Goal: Task Accomplishment & Management: Manage account settings

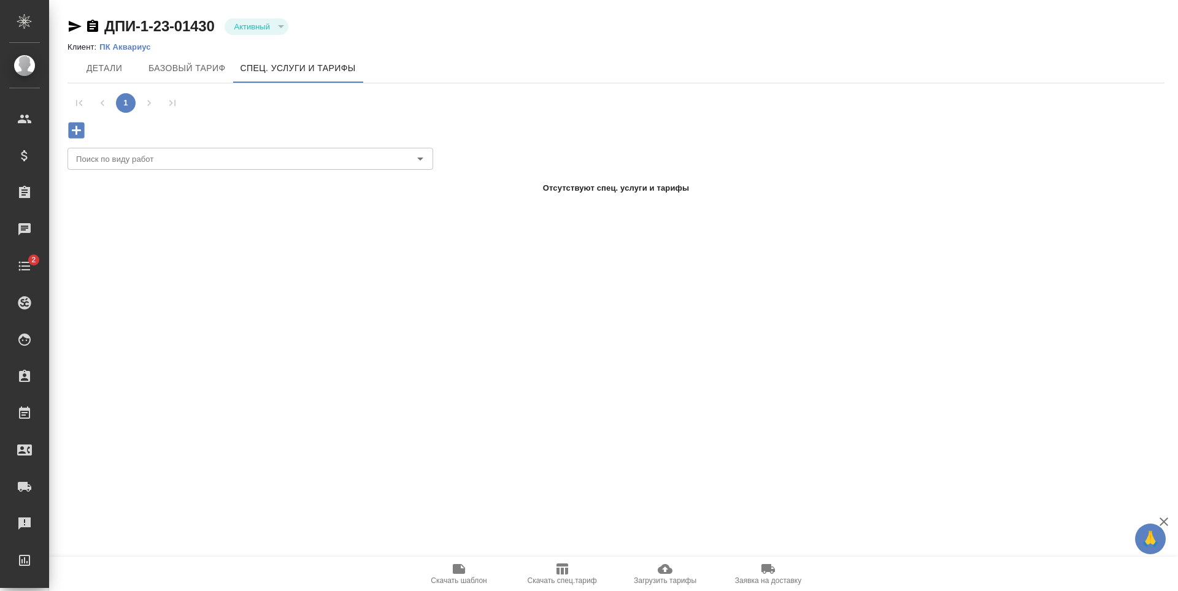
click at [660, 571] on icon "button" at bounding box center [665, 569] width 15 height 10
click at [670, 574] on icon "button" at bounding box center [665, 569] width 15 height 15
click at [680, 571] on span "Загрузить тарифы" at bounding box center [665, 573] width 88 height 23
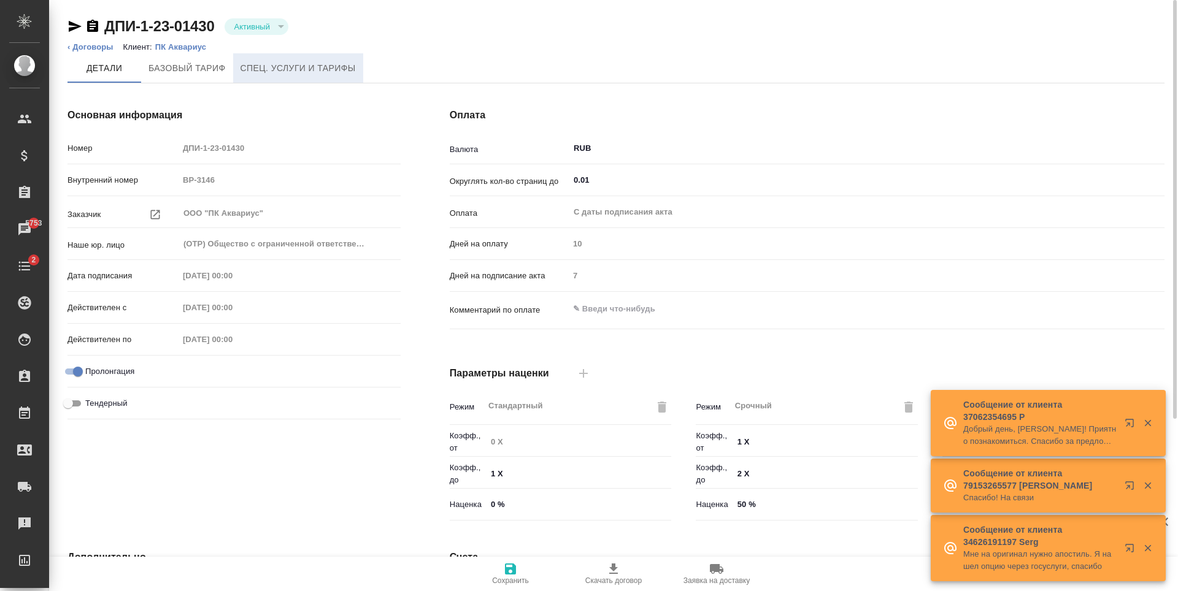
click at [329, 80] on button "Спец. услуги и тарифы" at bounding box center [298, 67] width 130 height 29
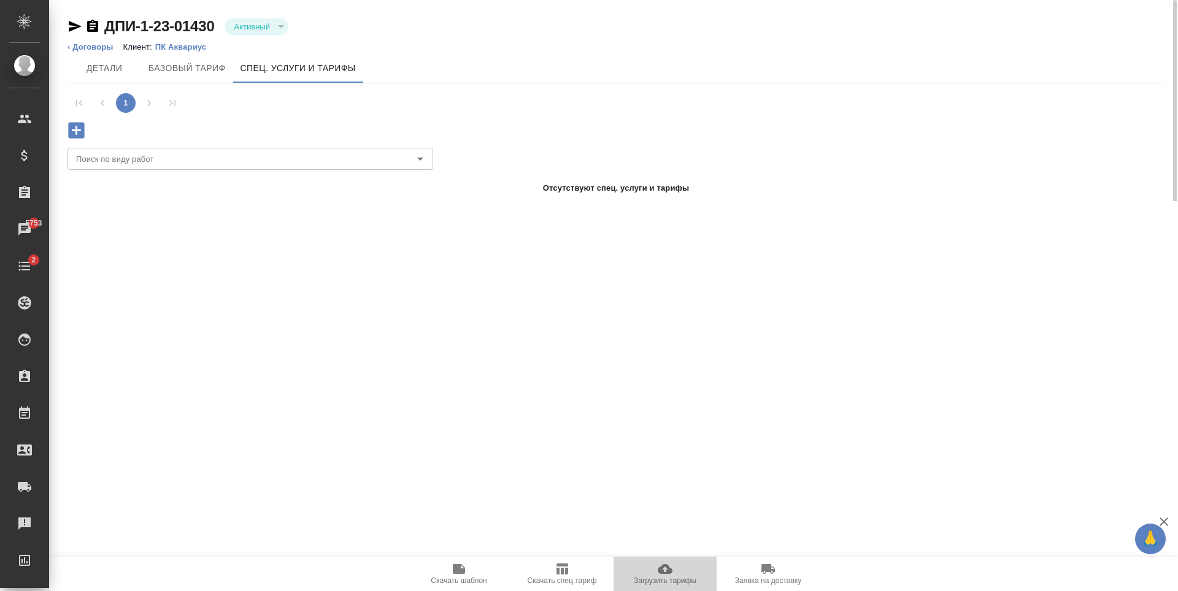
click at [663, 558] on button "Загрузить тарифы" at bounding box center [664, 574] width 103 height 34
click at [94, 69] on span "Детали" at bounding box center [104, 68] width 59 height 15
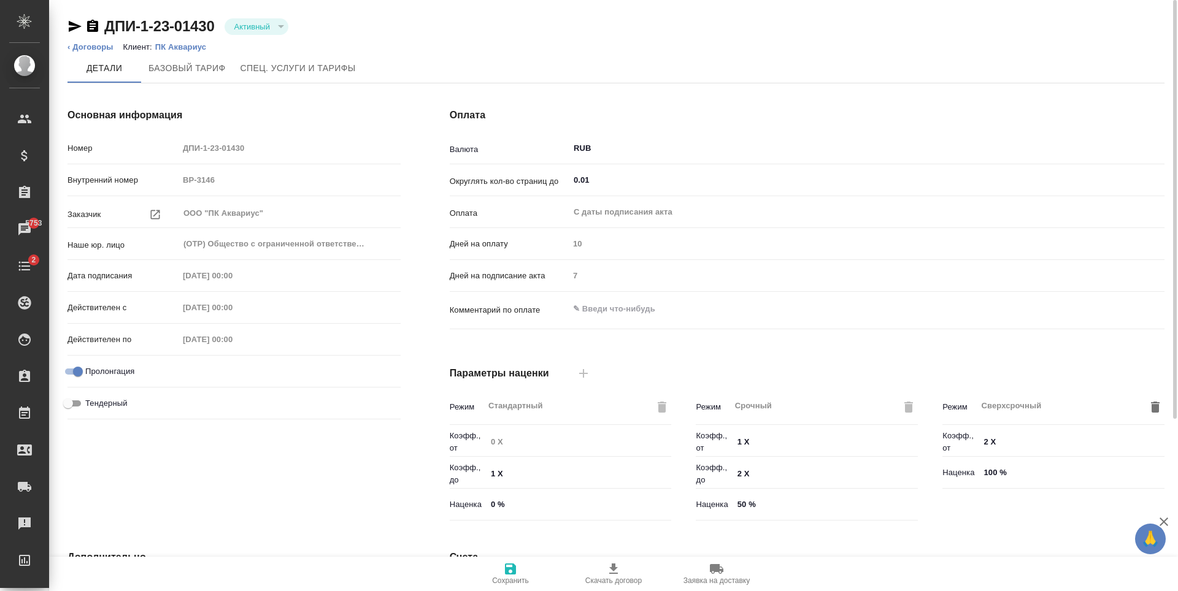
type input "(OTP) Общество с ограниченной ответственностью «Вектор Развития»"
type input "0.01"
type textarea "x"
type input "без ТП"
type input "Стандартный шаблон - 30-70-100 - ВЫБЕРИ МЕНЯ!"
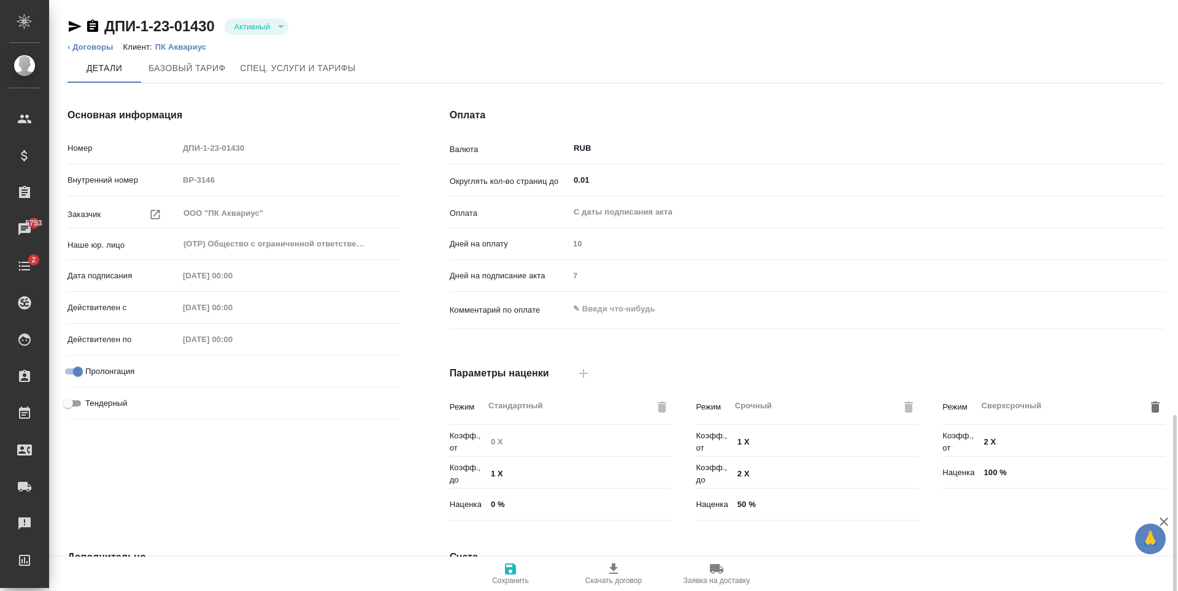
scroll to position [243, 0]
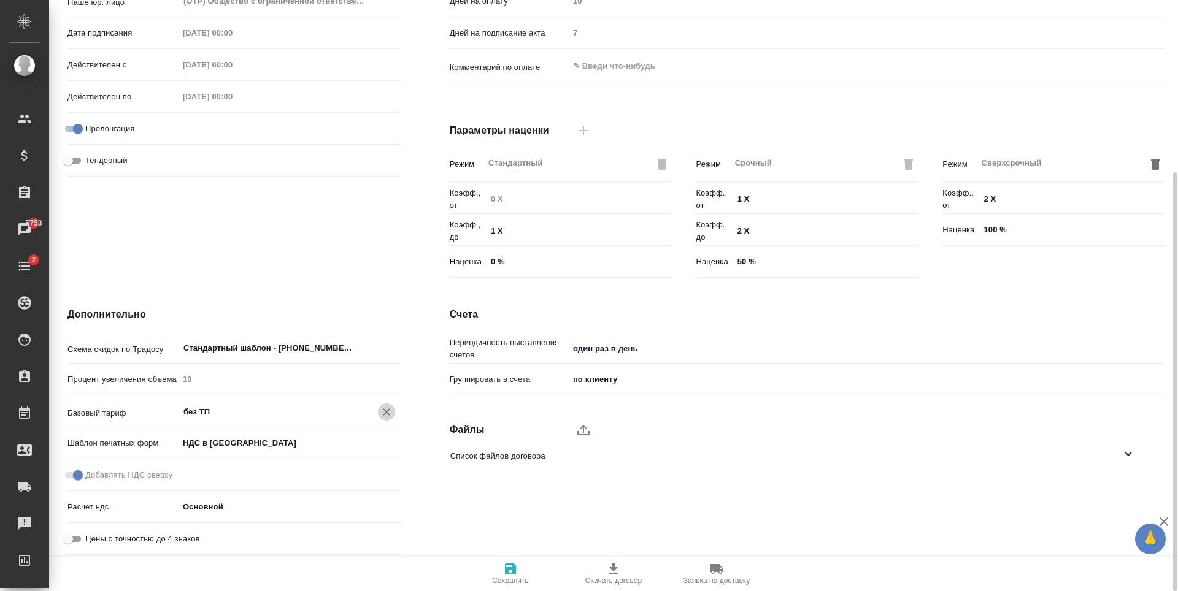
click at [392, 416] on icon "Очистить" at bounding box center [386, 412] width 12 height 12
type textarea "x"
click at [523, 575] on span "Сохранить" at bounding box center [510, 573] width 88 height 23
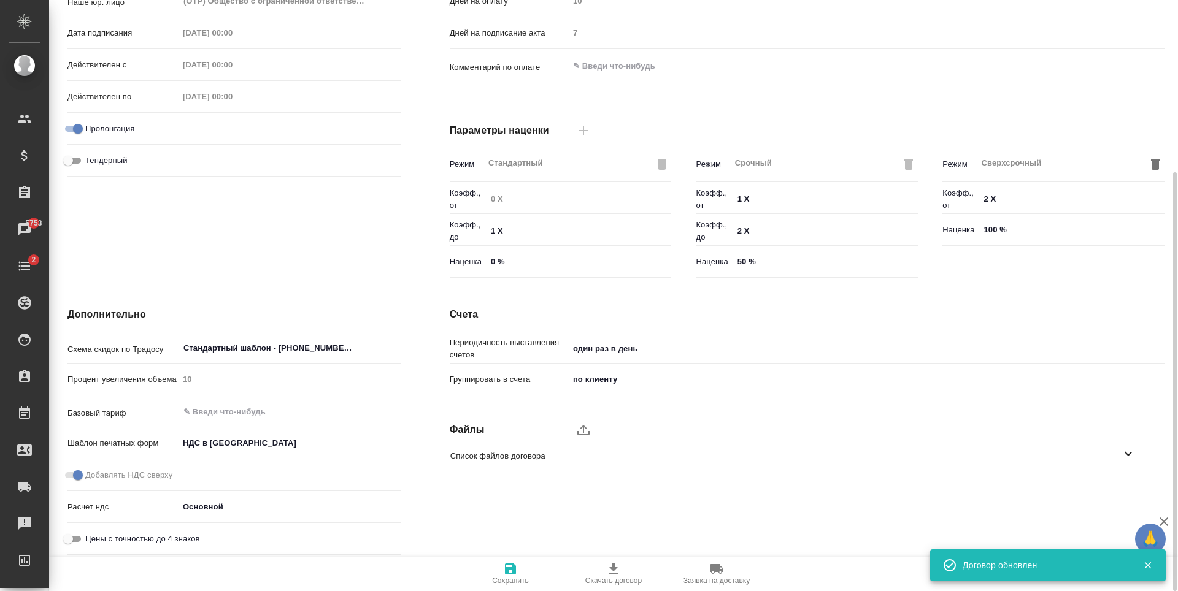
scroll to position [0, 0]
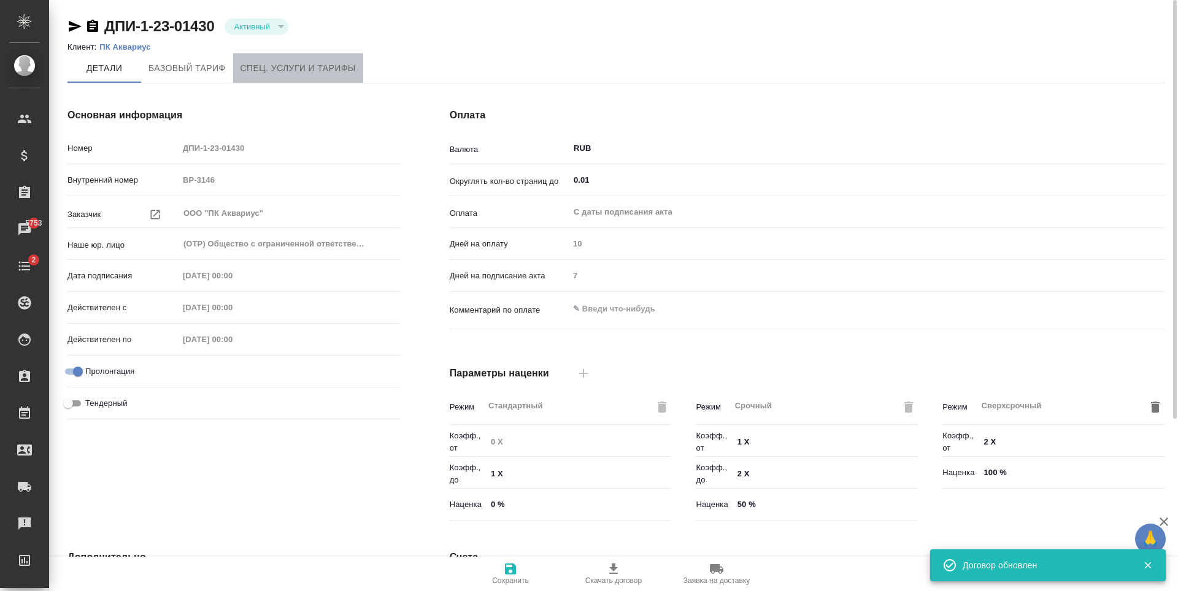
click at [327, 79] on button "Спец. услуги и тарифы" at bounding box center [298, 67] width 130 height 29
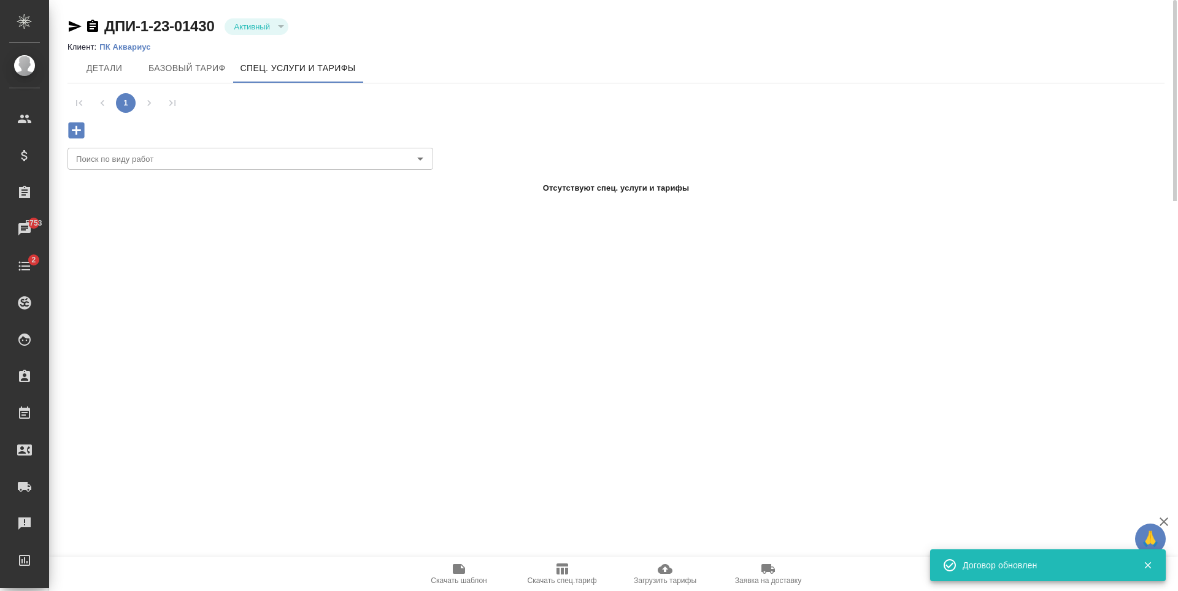
click at [669, 576] on icon "button" at bounding box center [665, 569] width 15 height 15
click at [657, 393] on div ".cls-1 fill:#fff; AWATERA Antonova Kristina Клиенты Спецификации Заказы 5753 Ча…" at bounding box center [589, 295] width 1178 height 591
click at [609, 363] on div ".cls-1 fill:#fff; AWATERA Antonova Kristina Клиенты Спецификации Заказы 5753 Ча…" at bounding box center [589, 295] width 1178 height 591
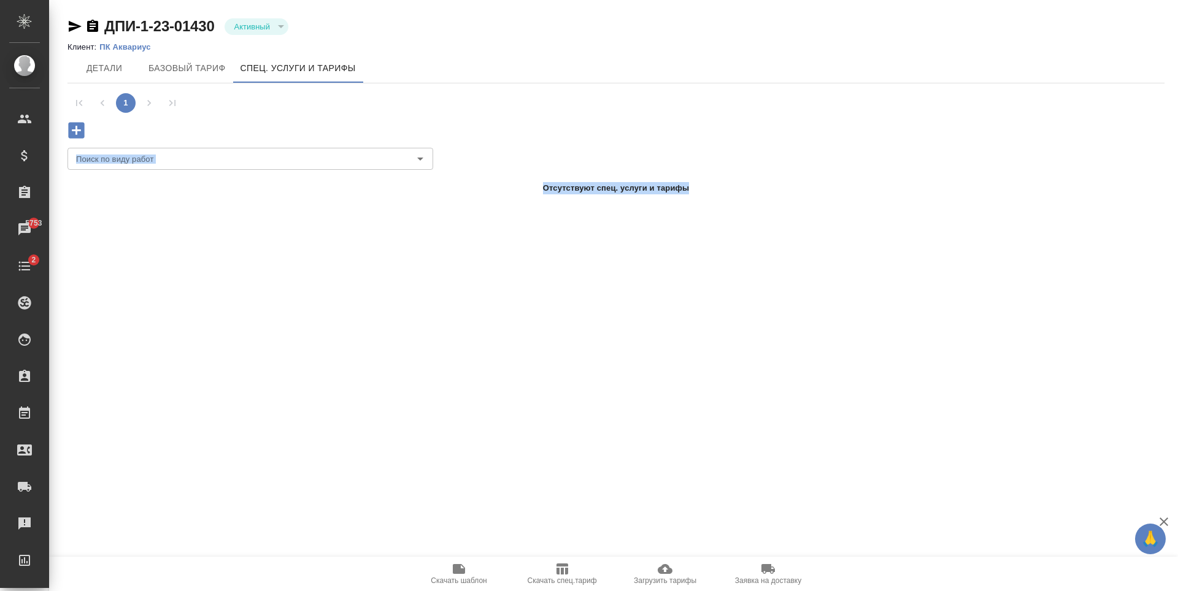
drag, startPoint x: 729, startPoint y: 203, endPoint x: 616, endPoint y: 208, distance: 113.0
click at [616, 208] on div ".cls-1 fill:#fff; AWATERA Antonova Kristina Клиенты Спецификации Заказы 5753 Ча…" at bounding box center [589, 295] width 1178 height 591
click at [88, 121] on div "1" at bounding box center [615, 112] width 1097 height 59
click at [83, 134] on icon "button" at bounding box center [76, 130] width 16 height 16
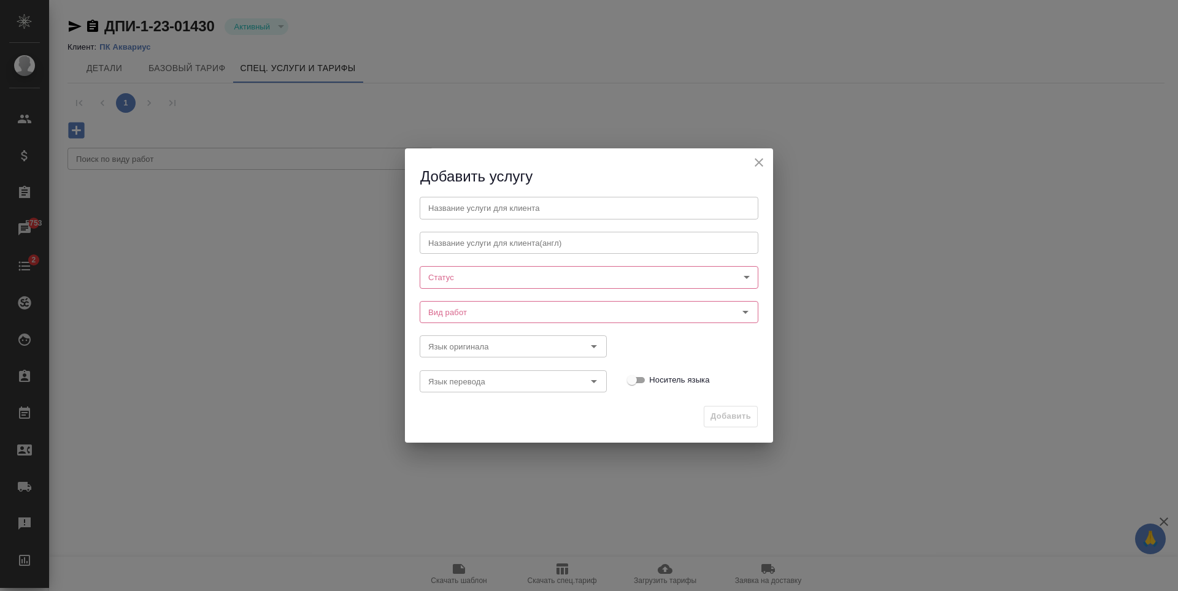
click at [608, 210] on input "text" at bounding box center [589, 208] width 339 height 22
type input "В"
type input "Курьерская доставка"
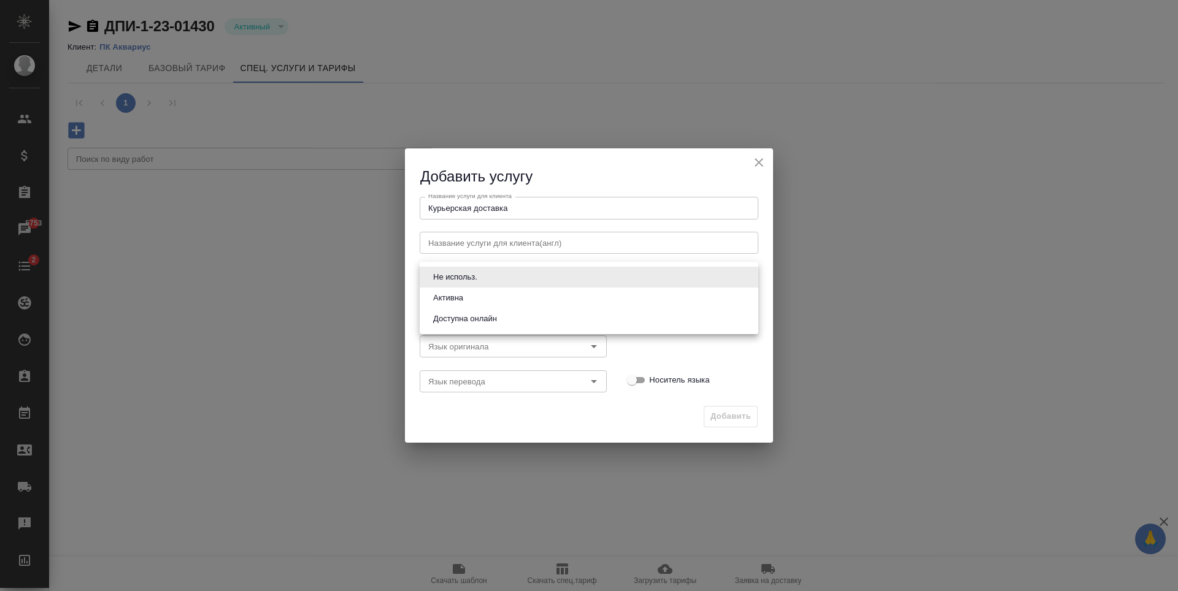
click at [610, 266] on body "🙏 .cls-1 fill:#fff; AWATERA Antonova Kristina Клиенты Спецификации Заказы 5753 …" at bounding box center [589, 295] width 1178 height 591
click at [593, 288] on li "Активна" at bounding box center [589, 298] width 339 height 21
type input "active"
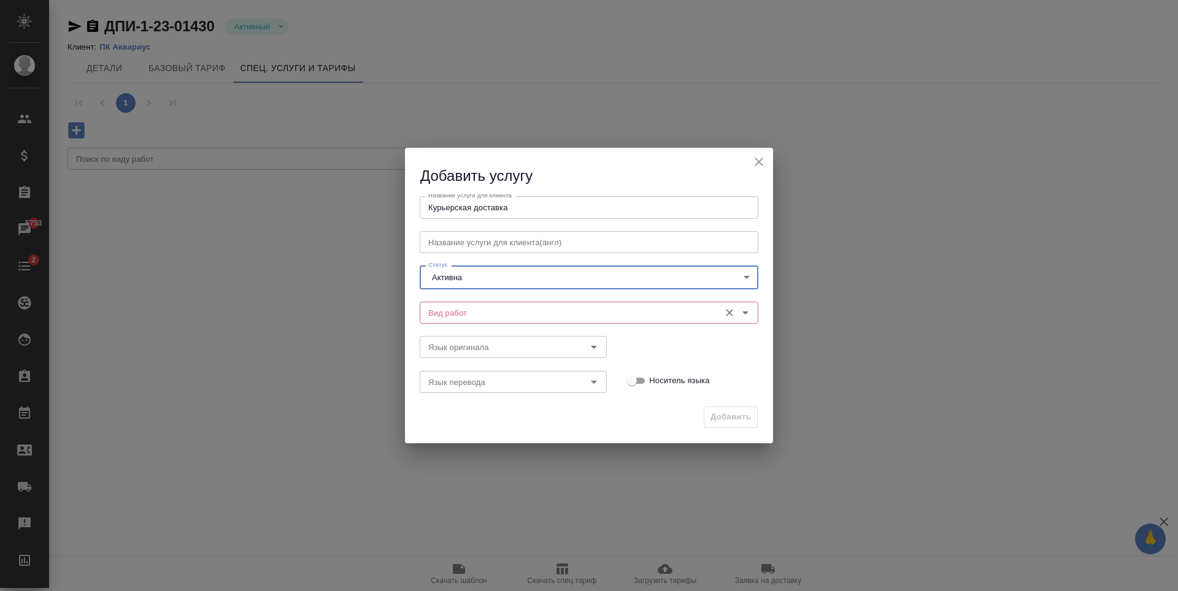
click at [607, 309] on input "Вид работ" at bounding box center [568, 312] width 290 height 15
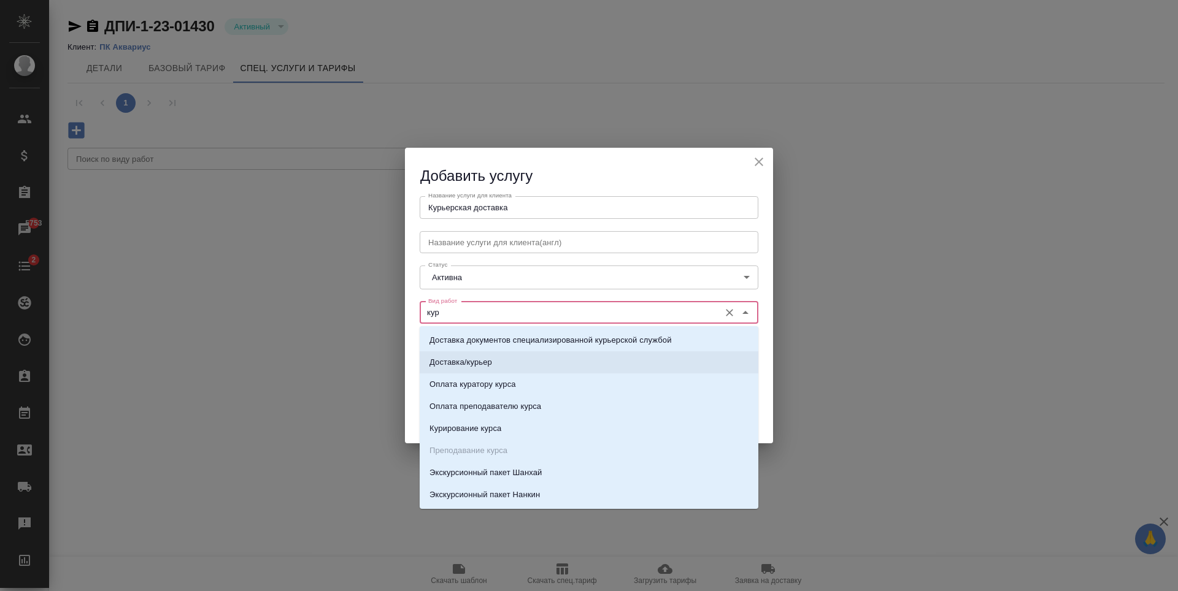
click at [574, 360] on li "Доставка/курьер" at bounding box center [589, 362] width 339 height 22
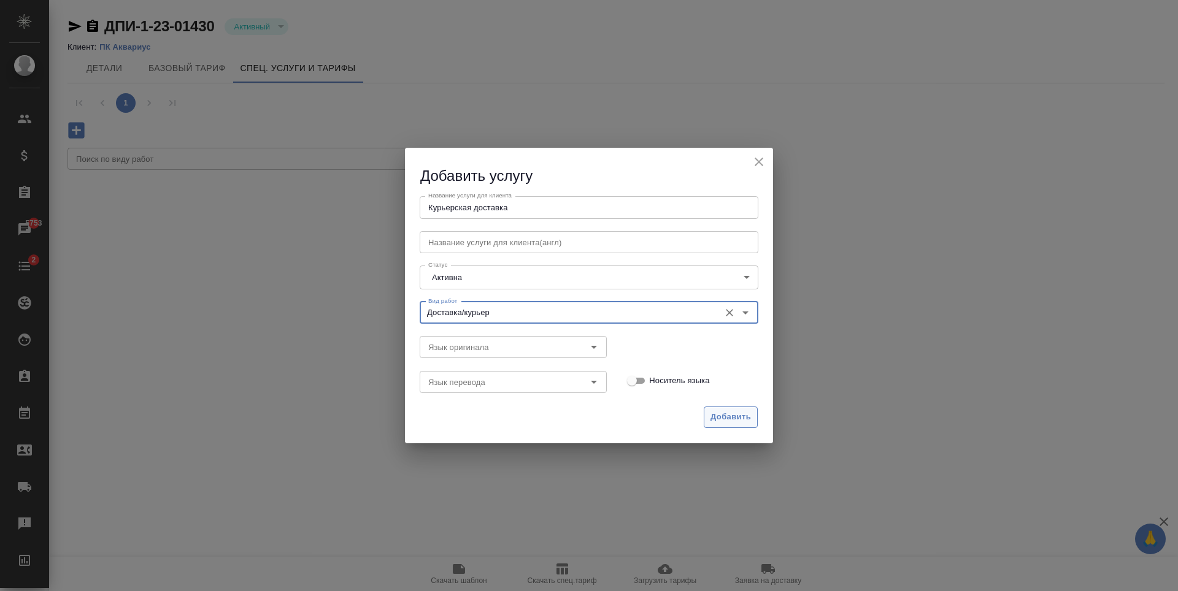
type input "Доставка/курьер"
click at [743, 414] on span "Добавить" at bounding box center [730, 417] width 40 height 14
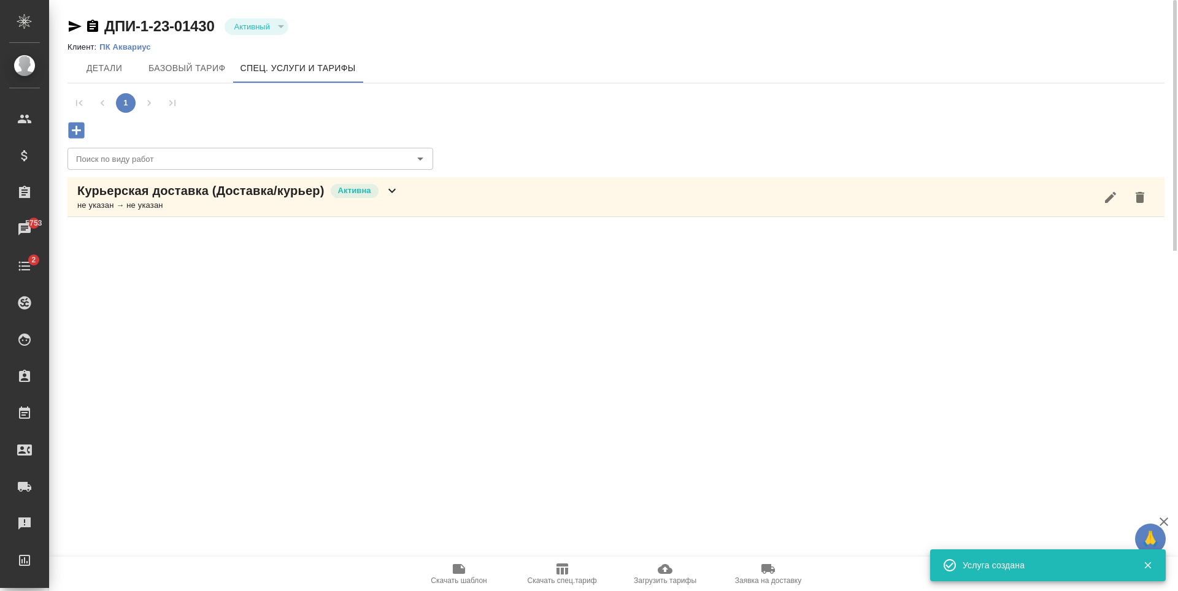
click at [585, 201] on div "Курьерская доставка (Доставка/курьер) Активна не указан → не указан" at bounding box center [615, 197] width 1097 height 40
click at [241, 240] on icon "button" at bounding box center [248, 241] width 15 height 15
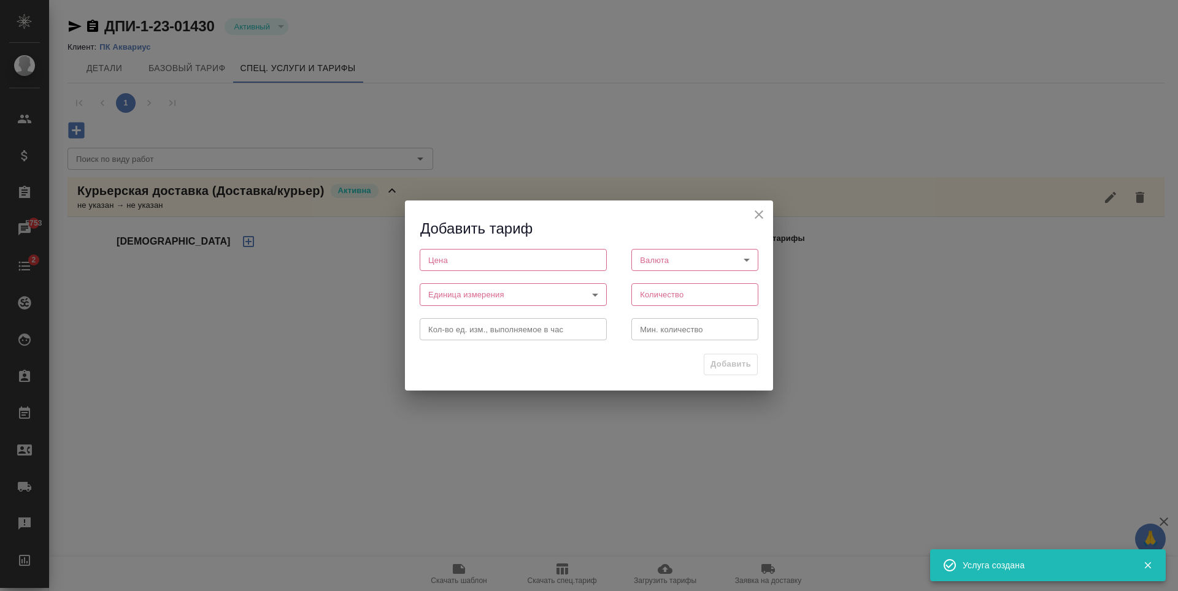
click at [525, 259] on input "number" at bounding box center [513, 260] width 187 height 22
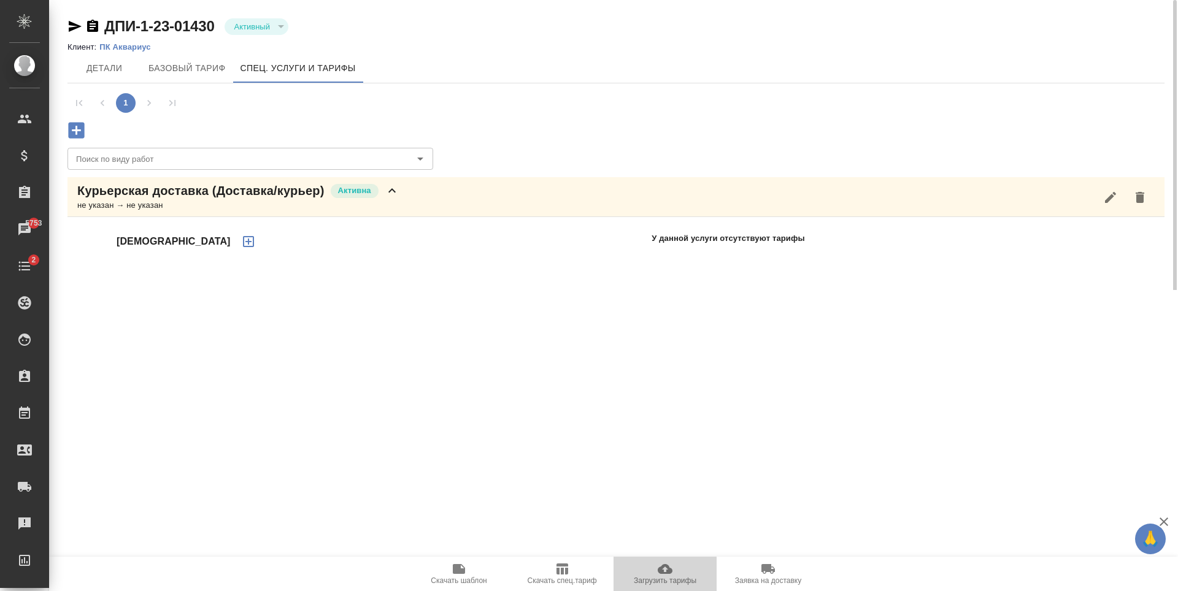
click at [677, 576] on span "Загрузить тарифы" at bounding box center [665, 573] width 88 height 23
click at [1163, 524] on icon "button" at bounding box center [1163, 522] width 15 height 15
click at [683, 577] on span "Загрузить тарифы" at bounding box center [665, 581] width 63 height 9
click at [644, 569] on span "Загрузить тарифы" at bounding box center [665, 573] width 88 height 23
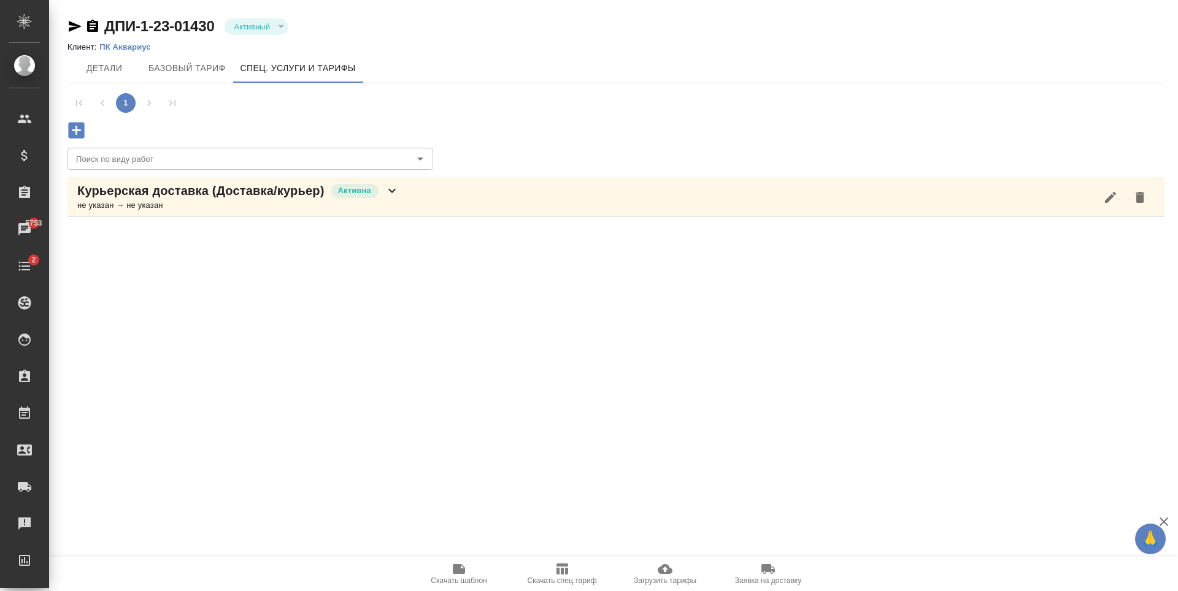
click at [670, 568] on icon "button" at bounding box center [665, 569] width 15 height 15
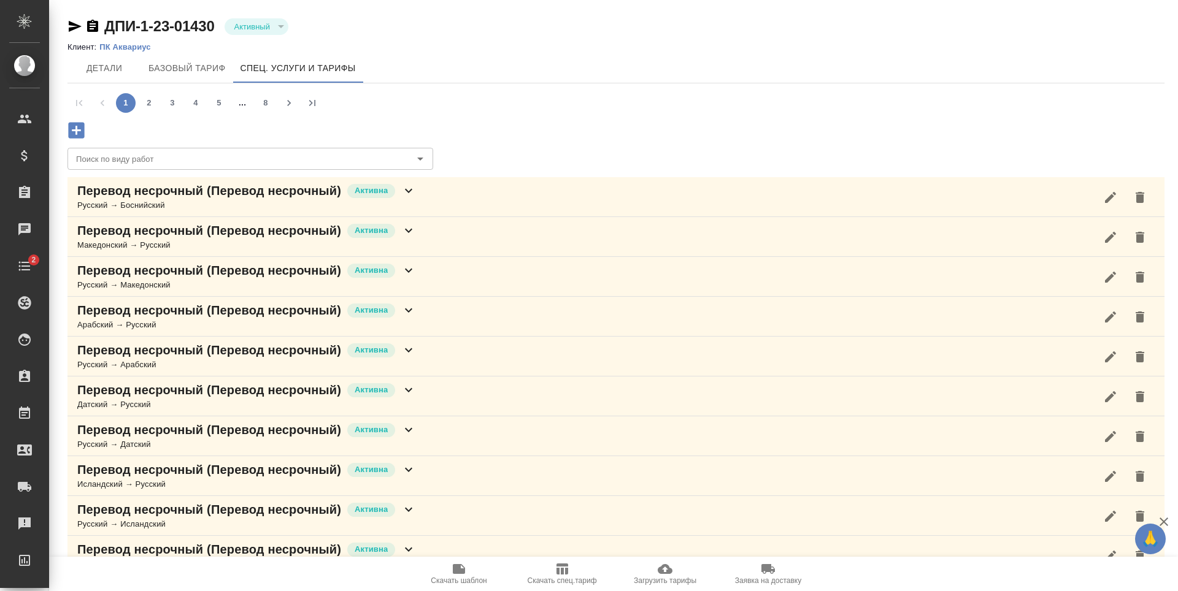
click at [656, 573] on span "Загрузить тарифы" at bounding box center [665, 573] width 88 height 23
click at [645, 582] on span "Загрузить тарифы" at bounding box center [665, 581] width 63 height 9
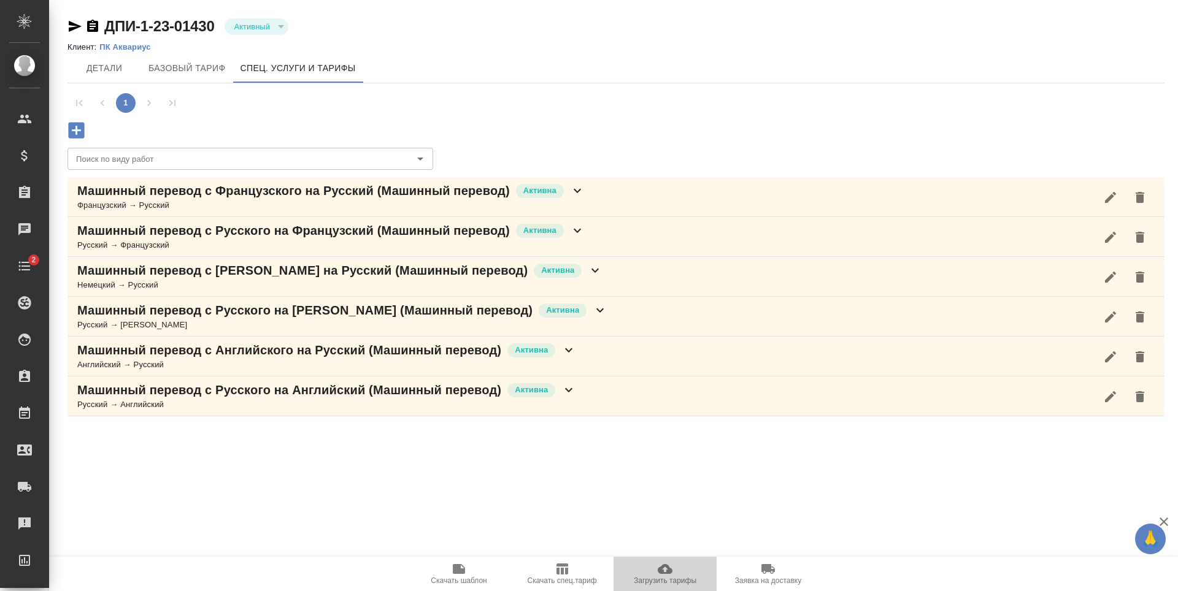
click at [672, 576] on span "Загрузить тарифы" at bounding box center [665, 573] width 88 height 23
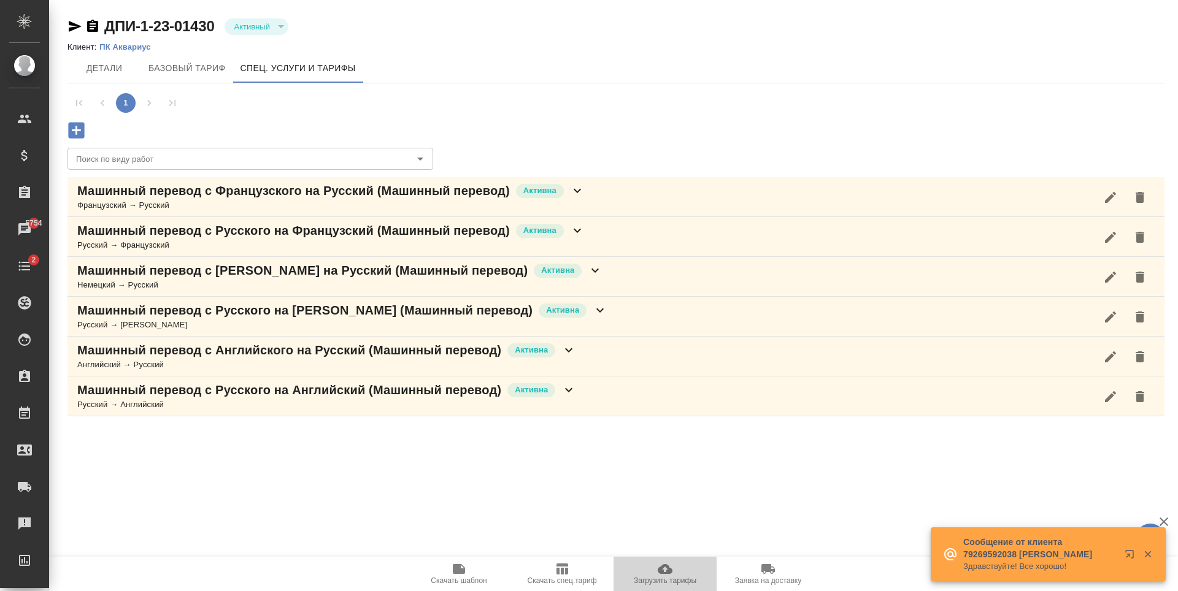
click at [662, 581] on span "Загрузить тарифы" at bounding box center [665, 581] width 63 height 9
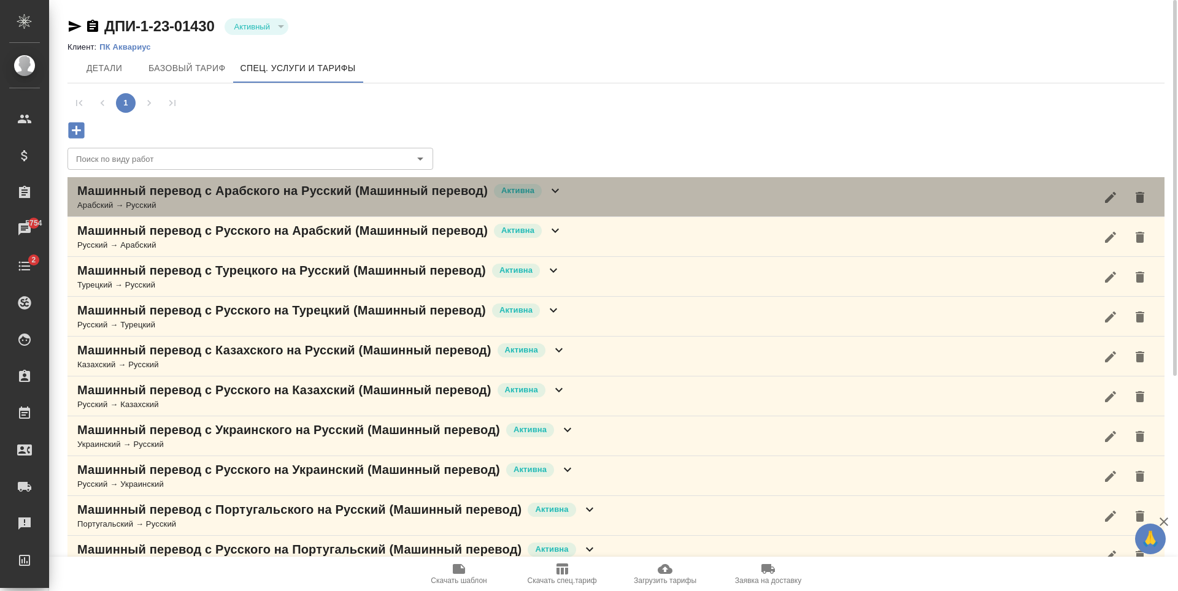
click at [534, 189] on p "Активна" at bounding box center [517, 191] width 33 height 12
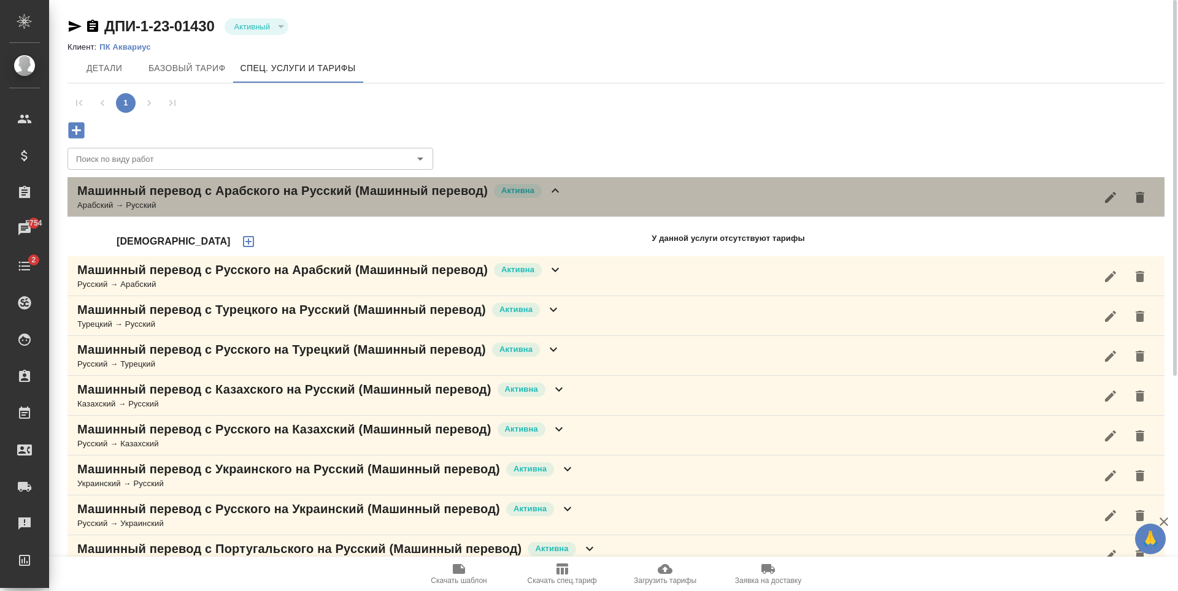
click at [613, 199] on div "Машинный перевод с Арабского на Русский (Машинный перевод) Активна Арабский → Р…" at bounding box center [615, 197] width 1097 height 40
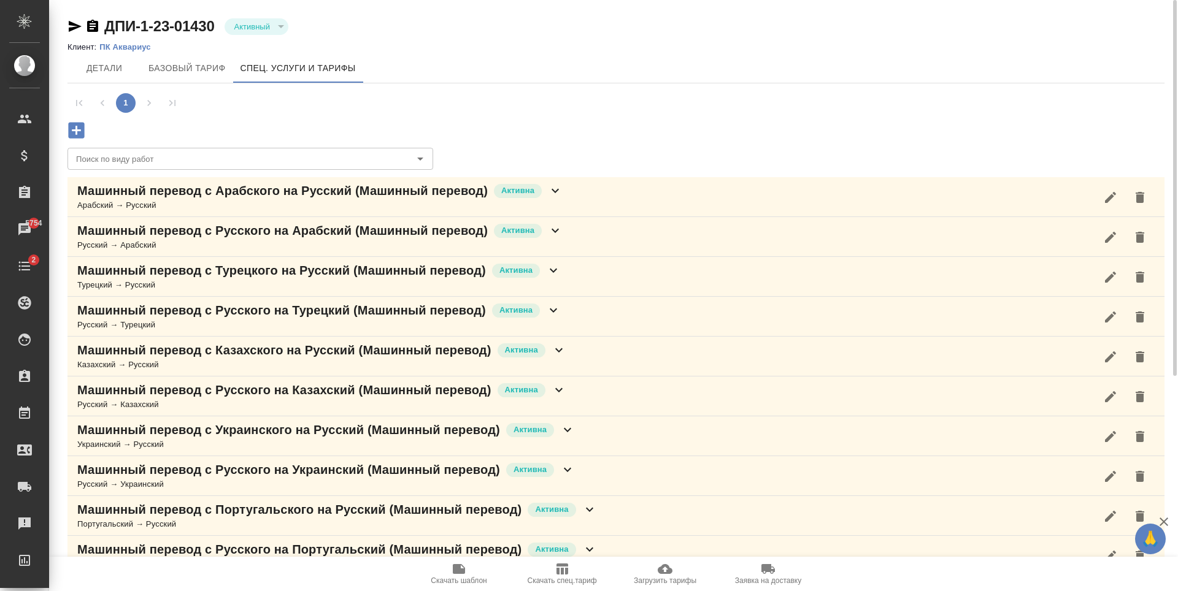
click at [595, 249] on div "Машинный перевод с Русского на Арабский (Машинный перевод) Активна Русский → Ар…" at bounding box center [615, 237] width 1097 height 40
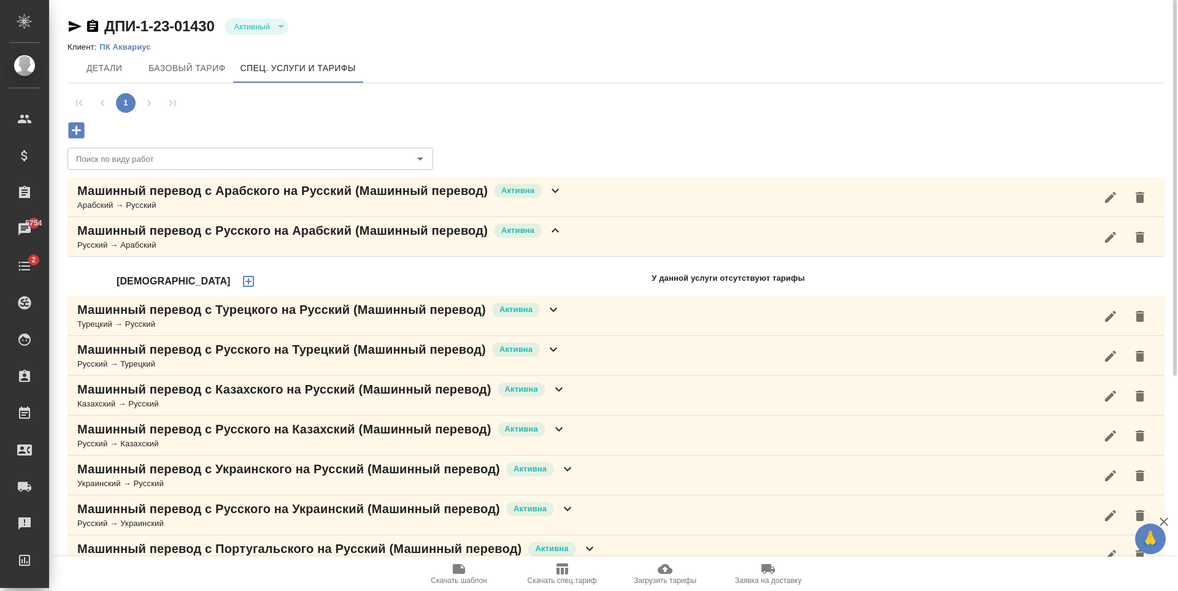
click at [595, 248] on div "Машинный перевод с Русского на Арабский (Машинный перевод) Активна Русский → Ар…" at bounding box center [615, 237] width 1097 height 40
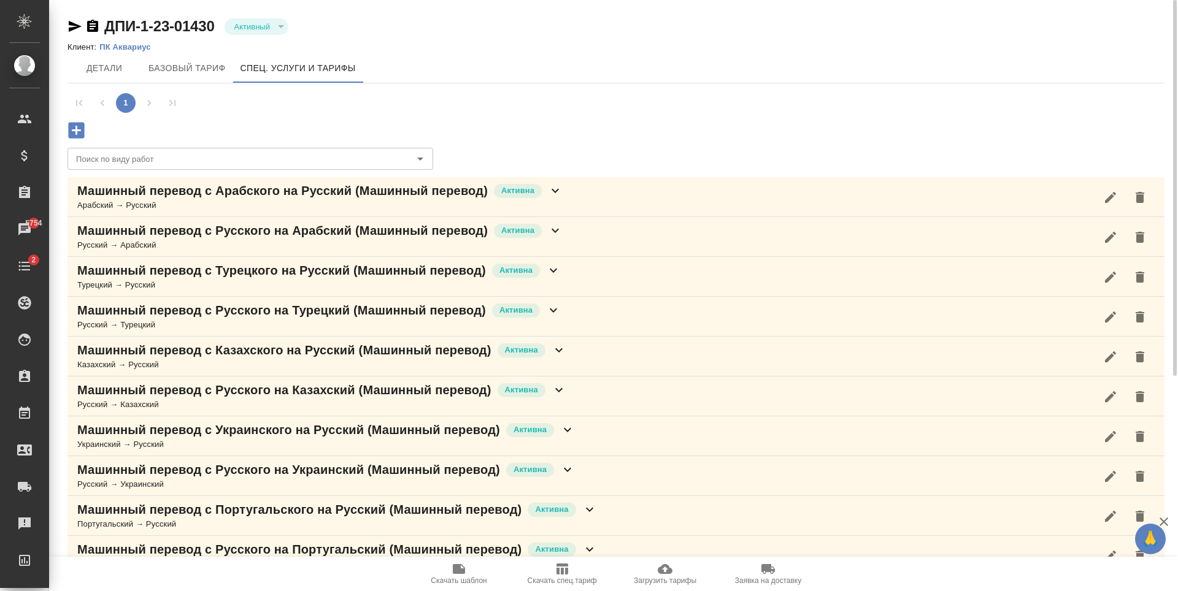
click at [626, 322] on div "Машинный перевод с Русского на Турецкий (Машинный перевод) Активна Русский → Ту…" at bounding box center [615, 317] width 1097 height 40
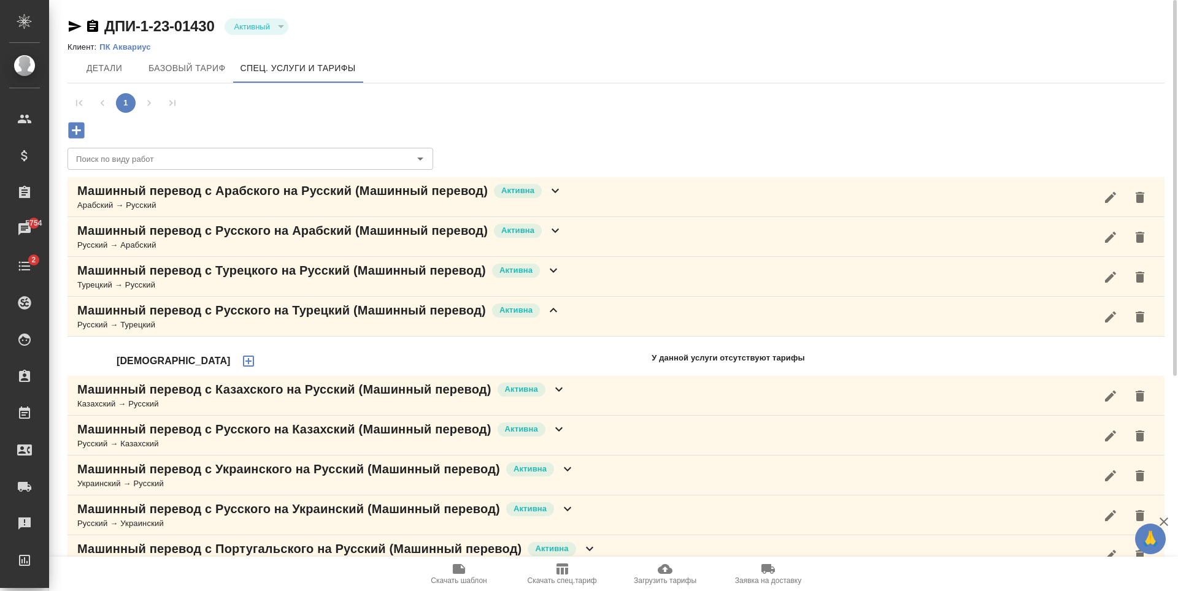
click at [670, 401] on div "Машинный перевод с Казахского на Русский (Машинный перевод) Активна Казахский →…" at bounding box center [615, 396] width 1097 height 40
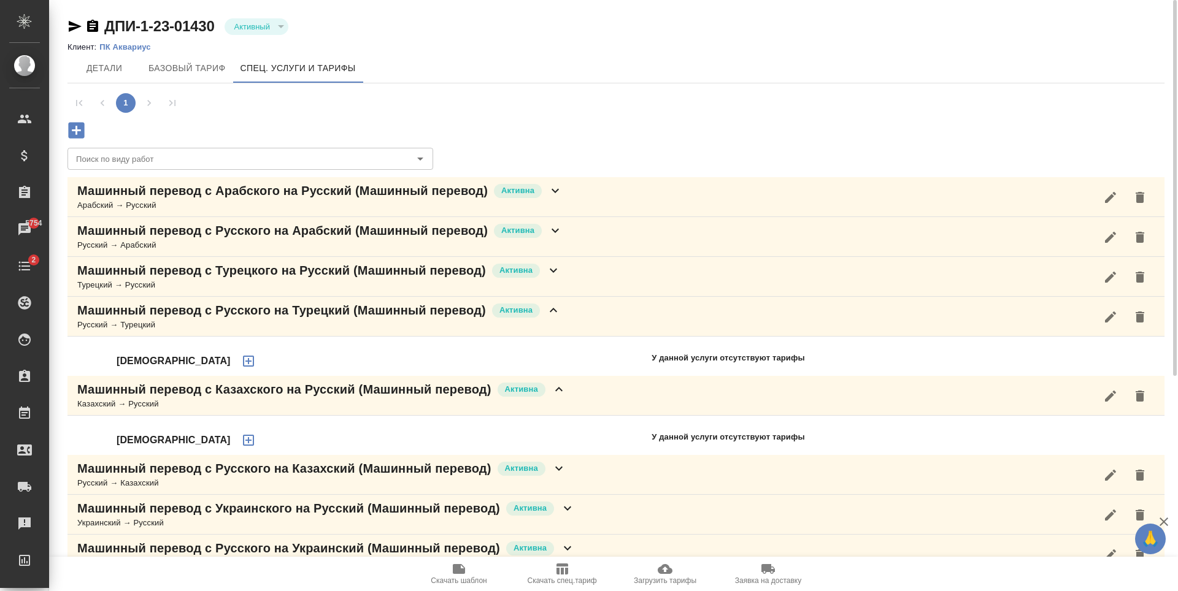
click at [641, 296] on div "Машинный перевод с Турецкого на Русский (Машинный перевод) Активна Турецкий → Р…" at bounding box center [615, 277] width 1097 height 40
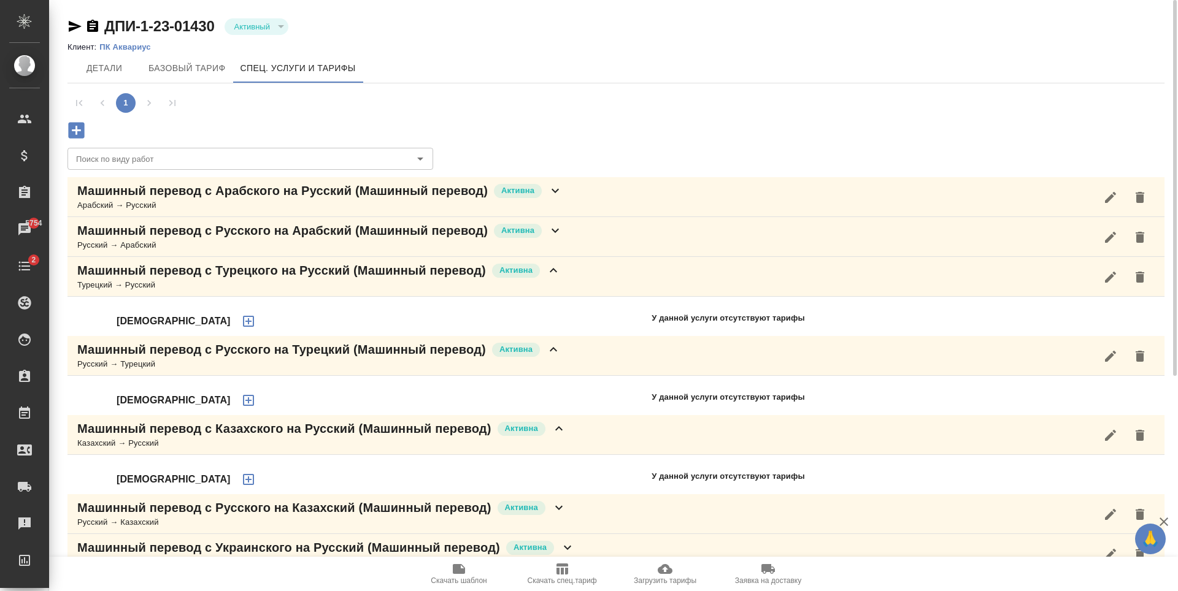
click at [681, 572] on span "Загрузить тарифы" at bounding box center [665, 573] width 88 height 23
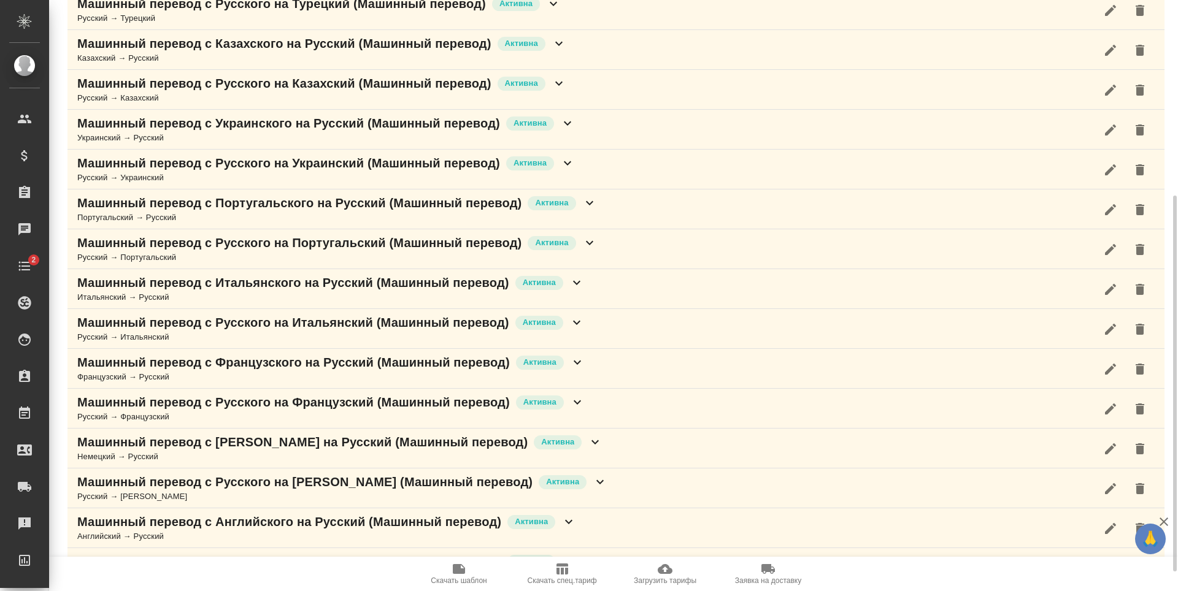
scroll to position [337, 0]
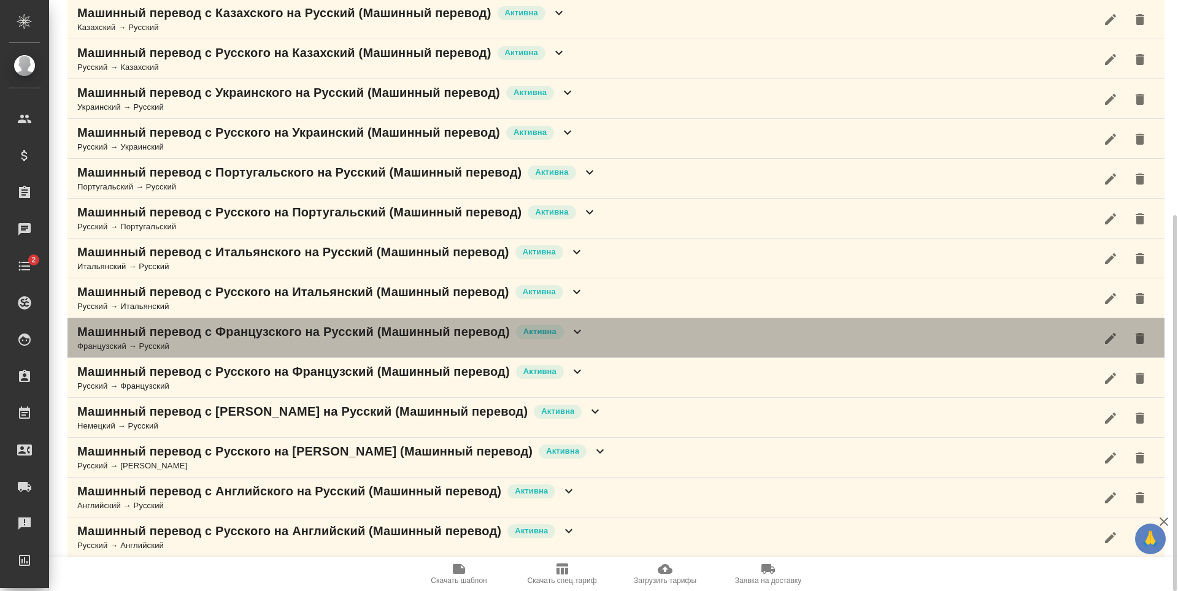
click at [607, 328] on div "Машинный перевод с Французского на Русский (Машинный перевод) Активна Французск…" at bounding box center [615, 338] width 1097 height 40
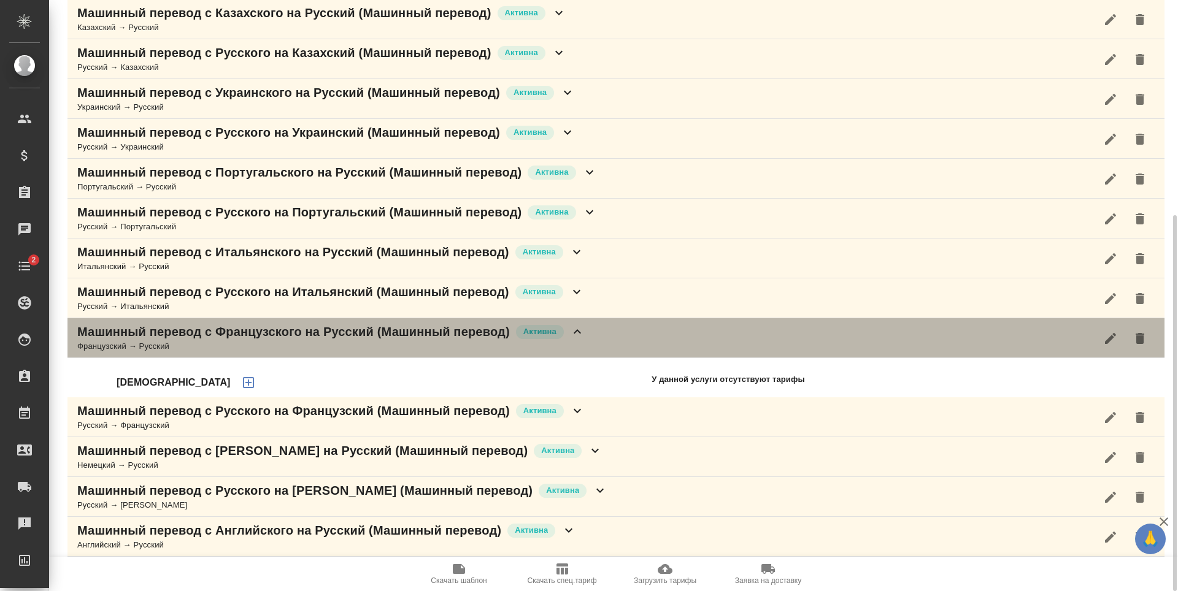
click at [607, 328] on div "Машинный перевод с Французского на Русский (Машинный перевод) Активна Французск…" at bounding box center [615, 338] width 1097 height 40
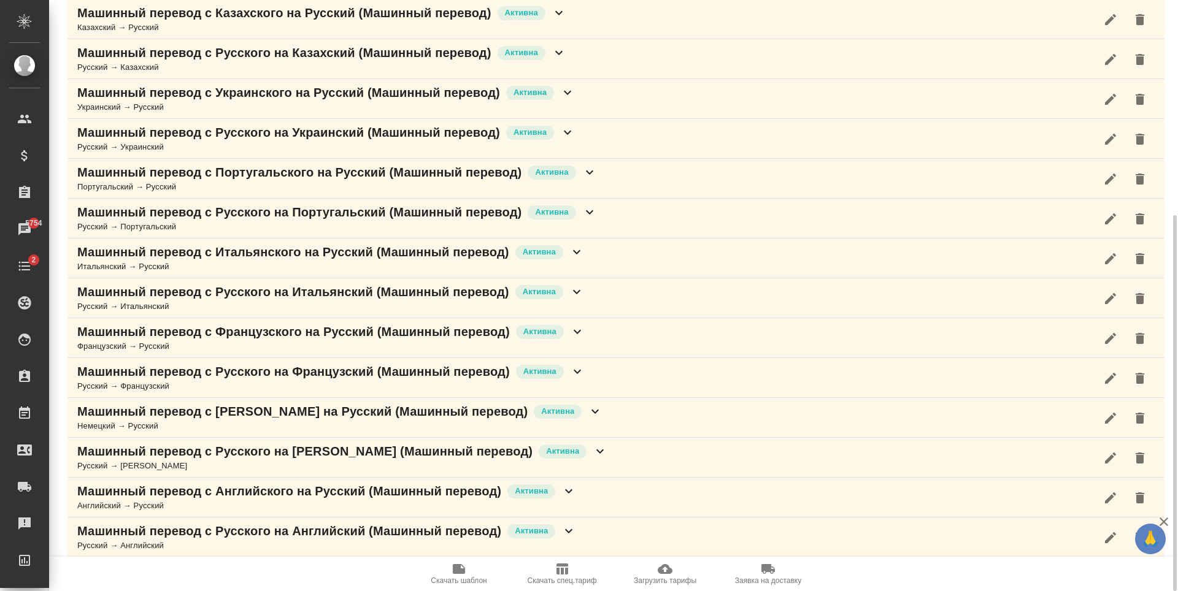
click at [583, 429] on div "Машинный перевод с Немецкого на Русский (Машинный перевод) Активна Немецкий → Р…" at bounding box center [615, 418] width 1097 height 40
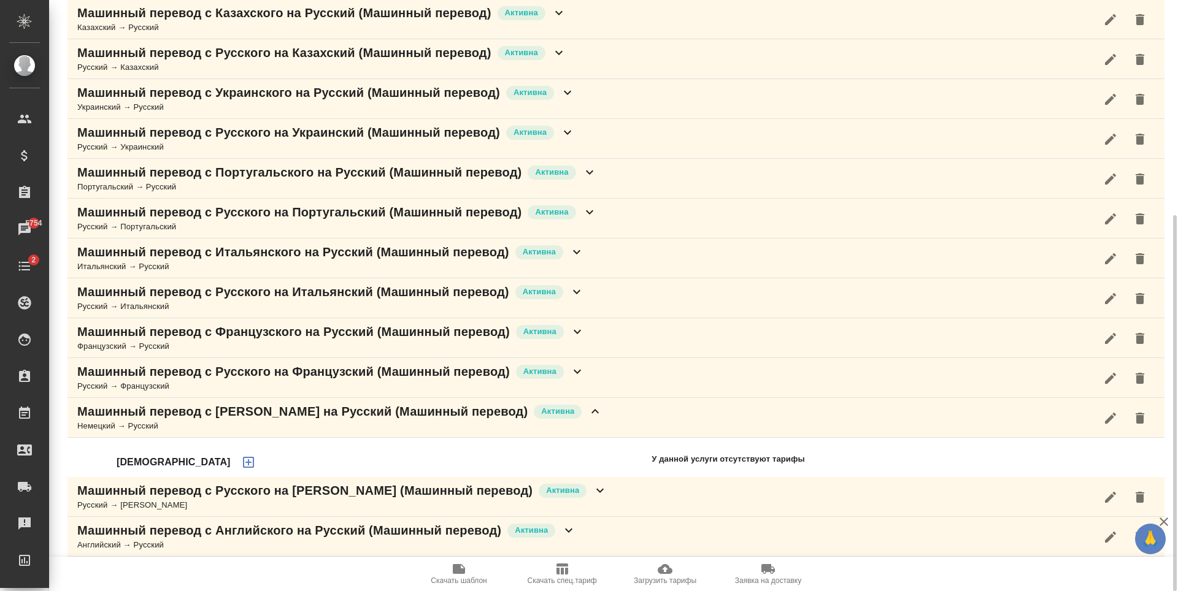
click at [722, 497] on div "Машинный перевод с Русского на Немецкий (Машинный перевод) Активна Русский → Не…" at bounding box center [615, 497] width 1097 height 40
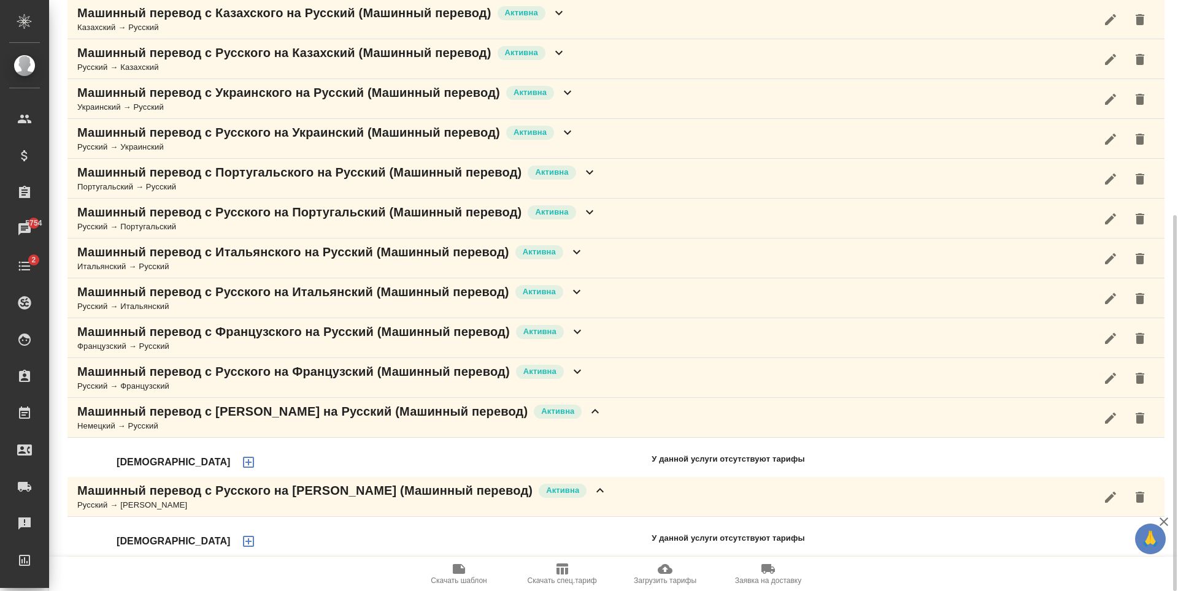
scroll to position [416, 0]
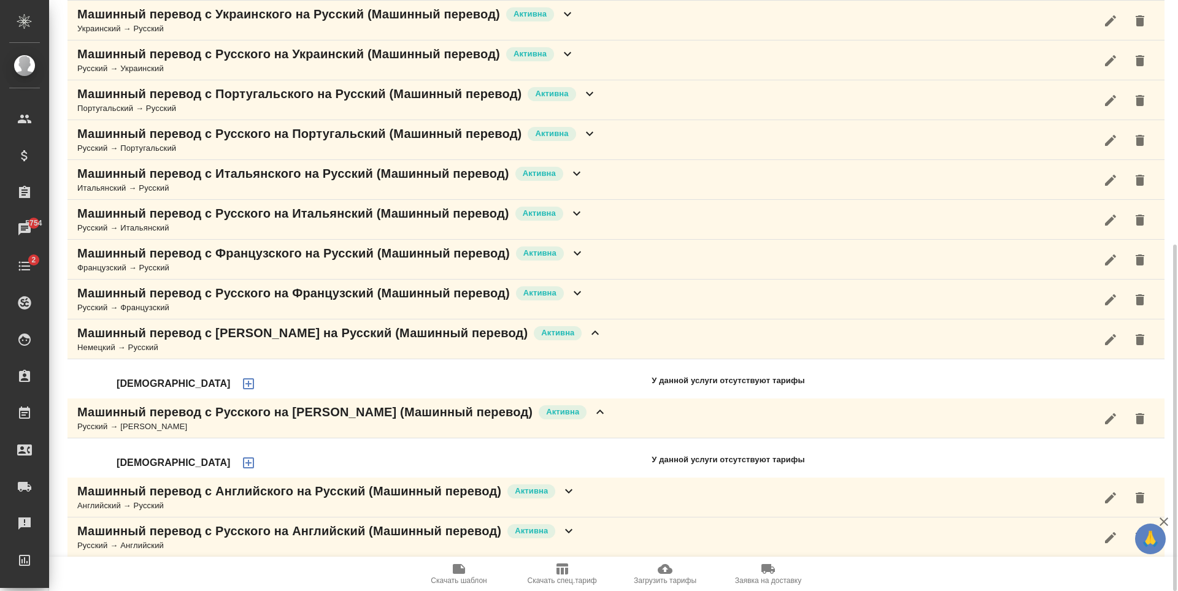
click at [636, 426] on div "Машинный перевод с Русского на Немецкий (Машинный перевод) Активна Русский → Не…" at bounding box center [615, 419] width 1097 height 40
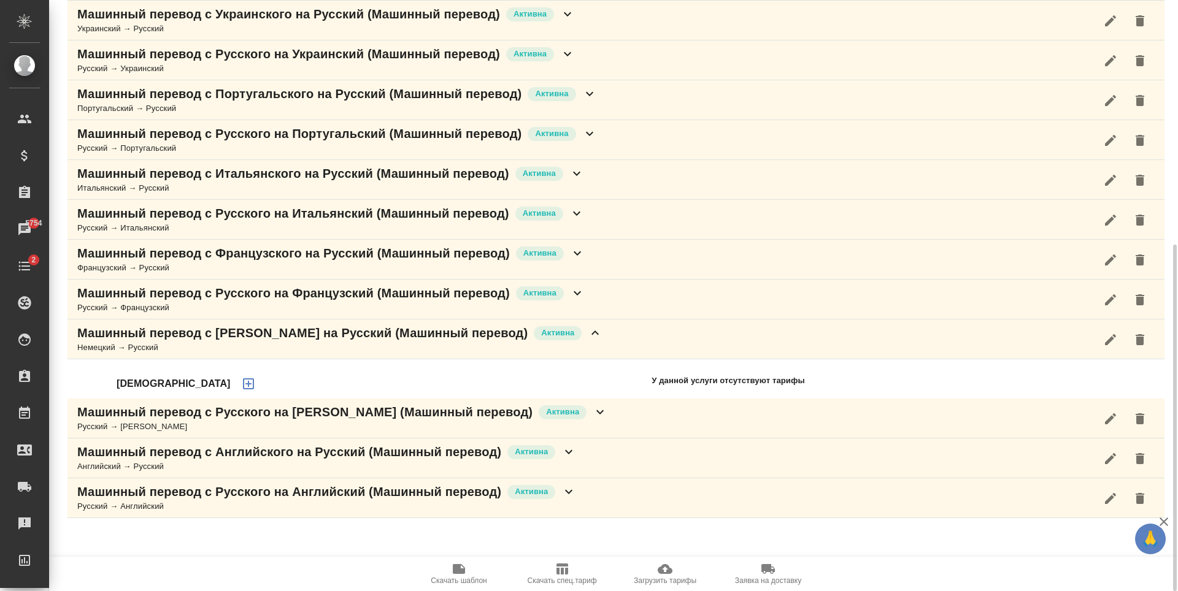
click at [645, 331] on div "Машинный перевод с Немецкого на Русский (Машинный перевод) Активна Немецкий → Р…" at bounding box center [615, 340] width 1097 height 40
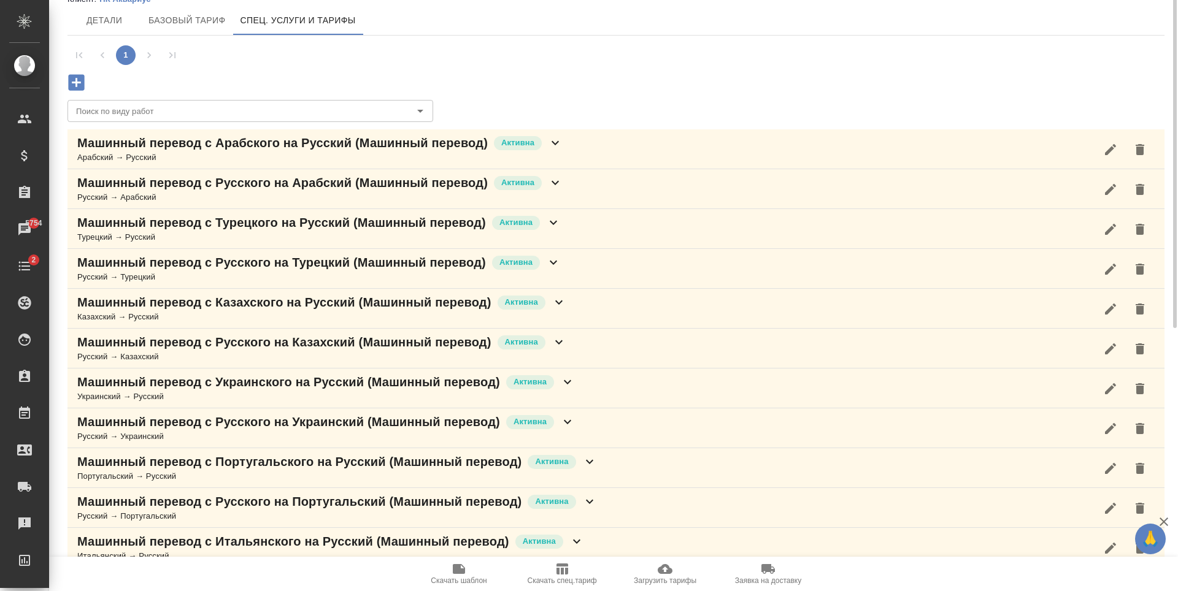
scroll to position [0, 0]
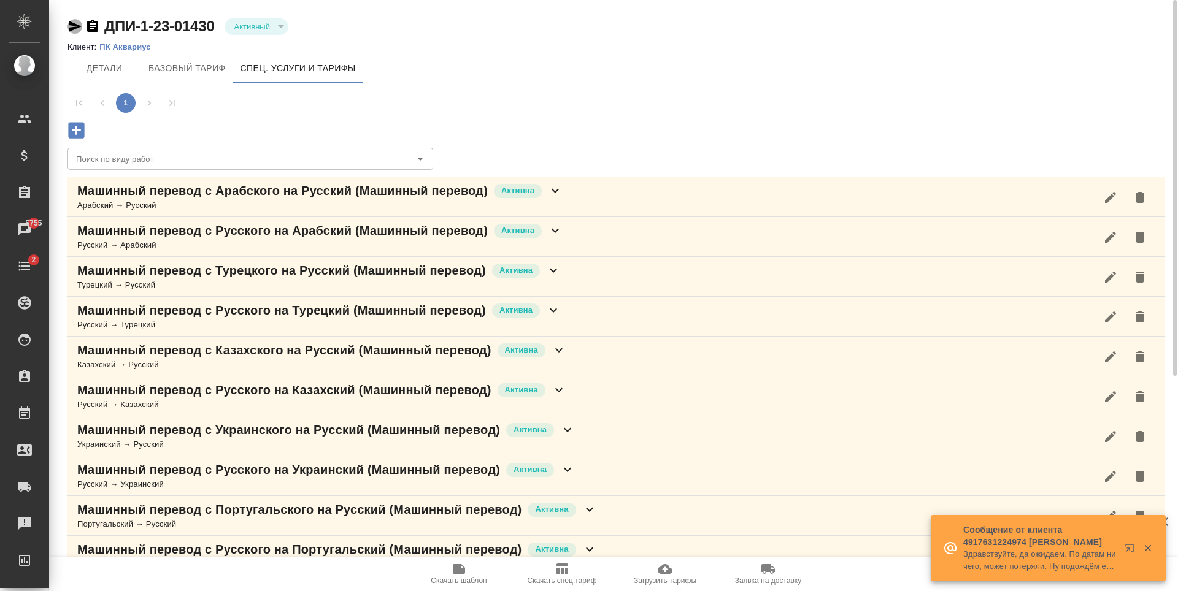
click at [69, 30] on icon "button" at bounding box center [75, 26] width 13 height 11
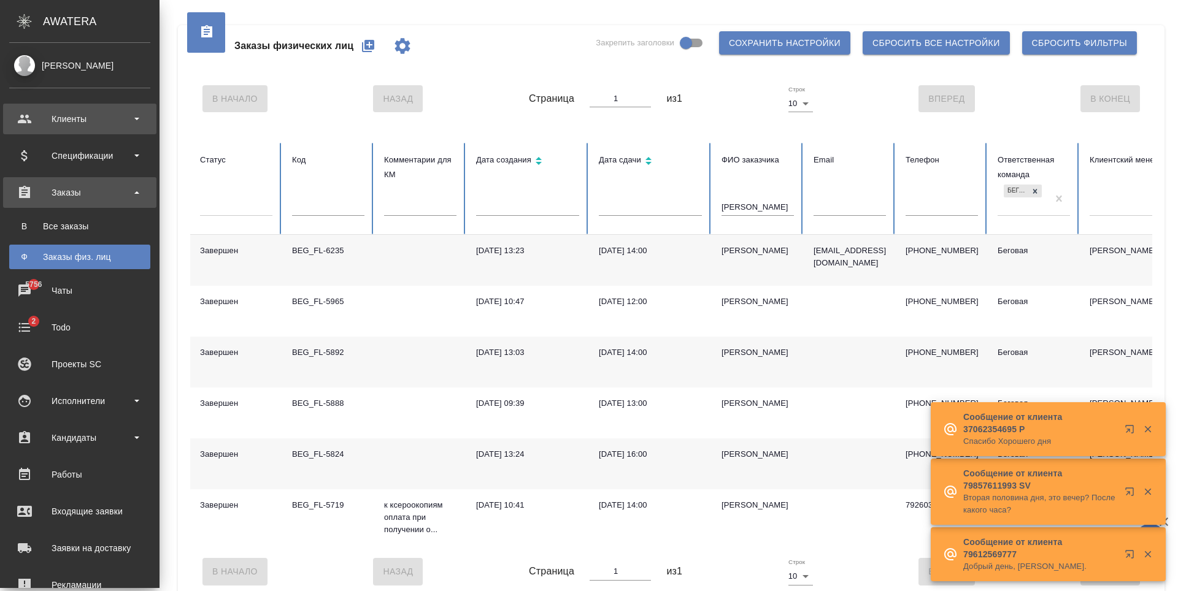
click at [96, 112] on div "Клиенты" at bounding box center [79, 119] width 141 height 18
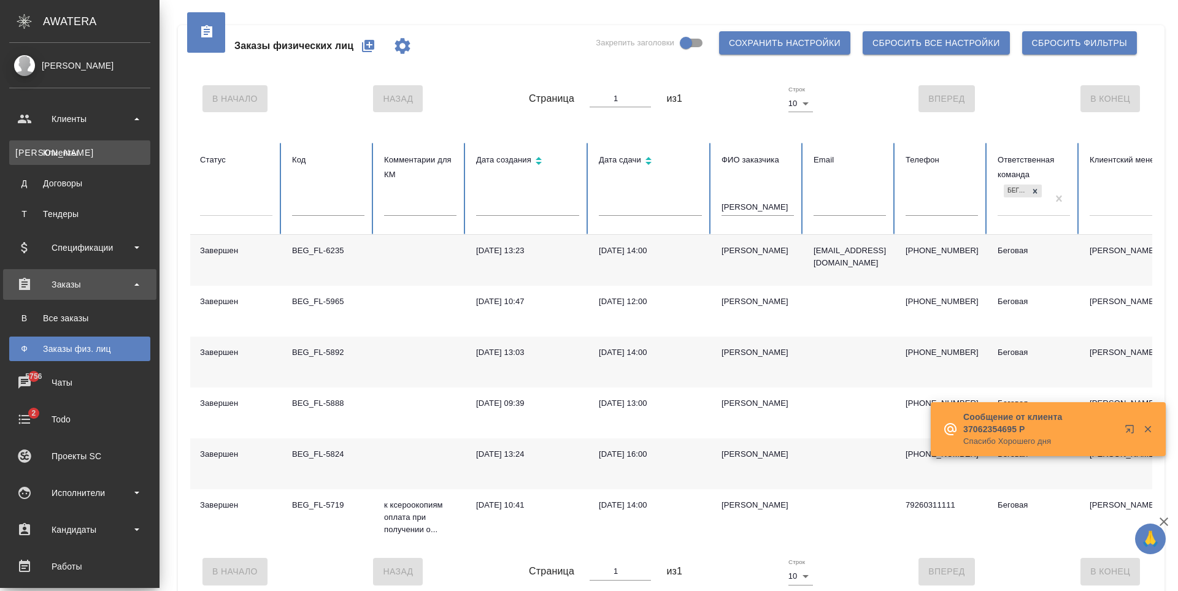
click at [96, 148] on div "Клиенты" at bounding box center [79, 153] width 129 height 12
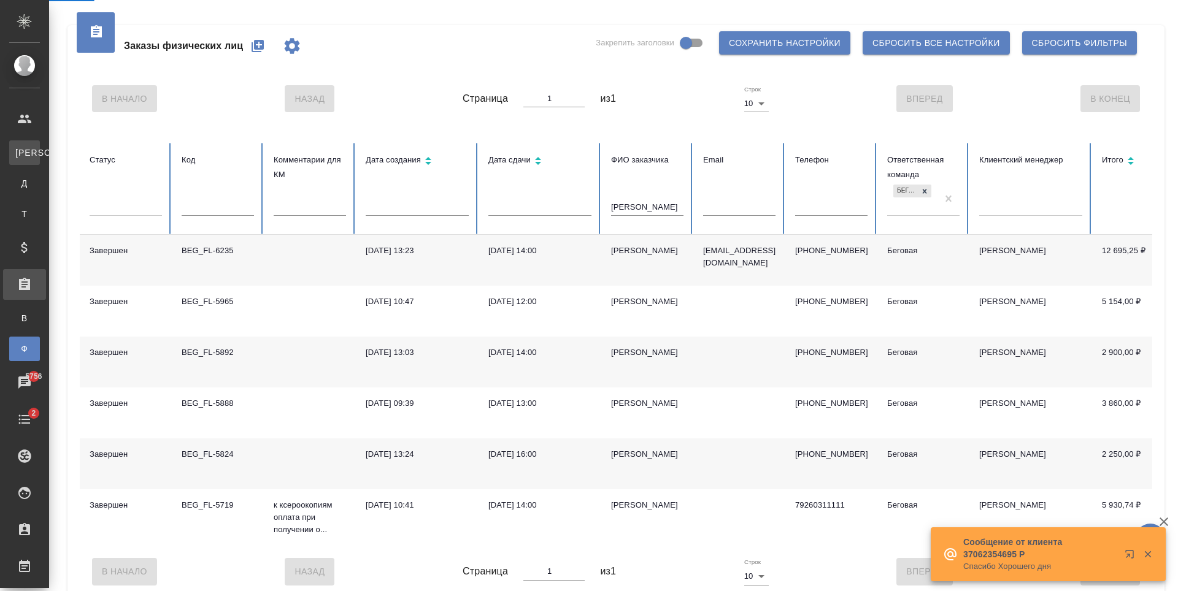
select select "RU"
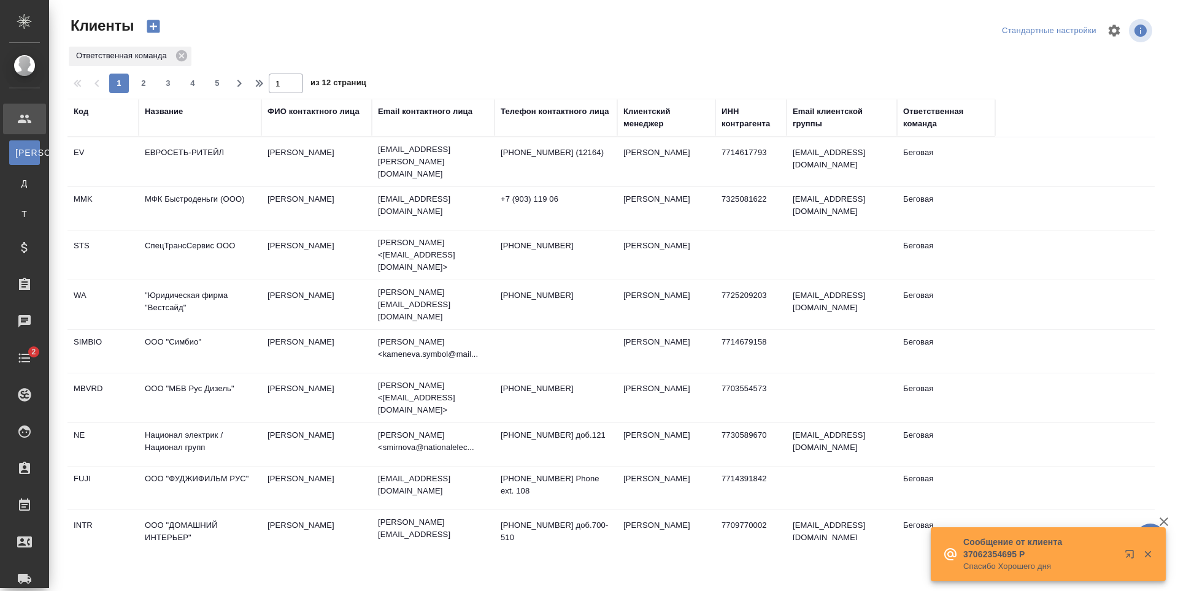
click at [169, 113] on div "Название" at bounding box center [164, 112] width 38 height 12
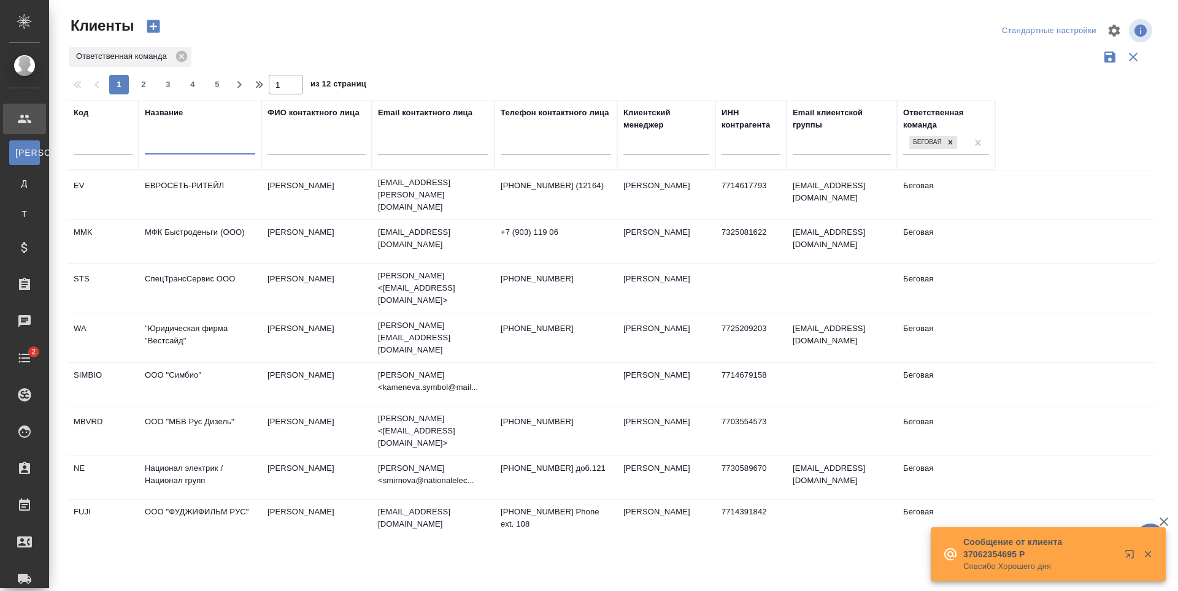
click at [181, 155] on input "text" at bounding box center [200, 146] width 110 height 15
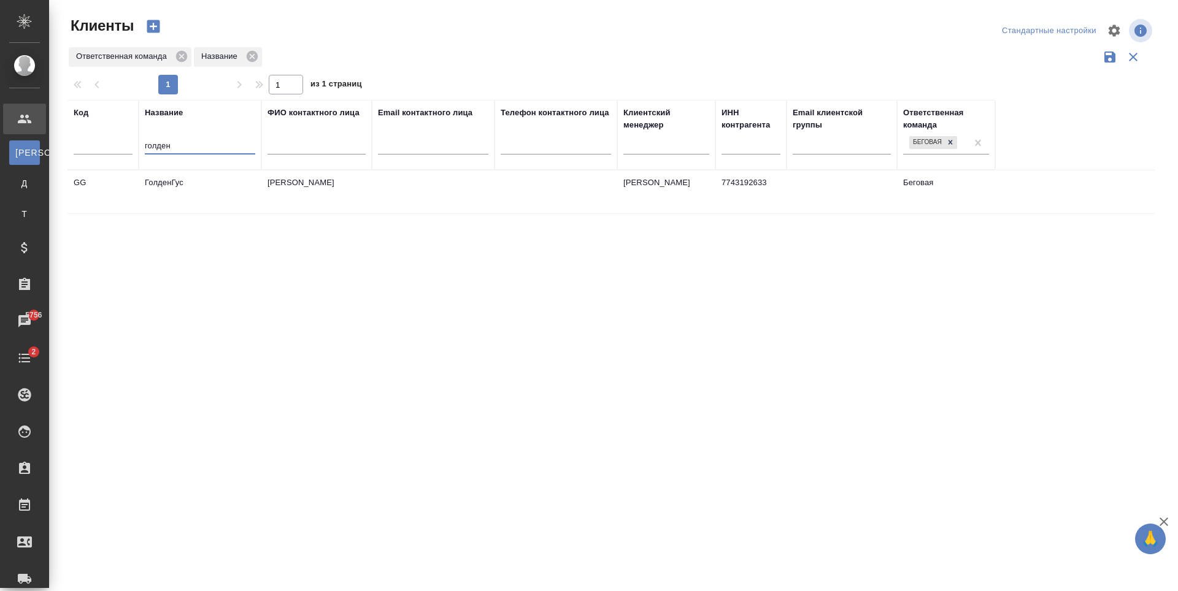
type input "голден"
click at [356, 202] on td "Будник Илья" at bounding box center [316, 192] width 110 height 43
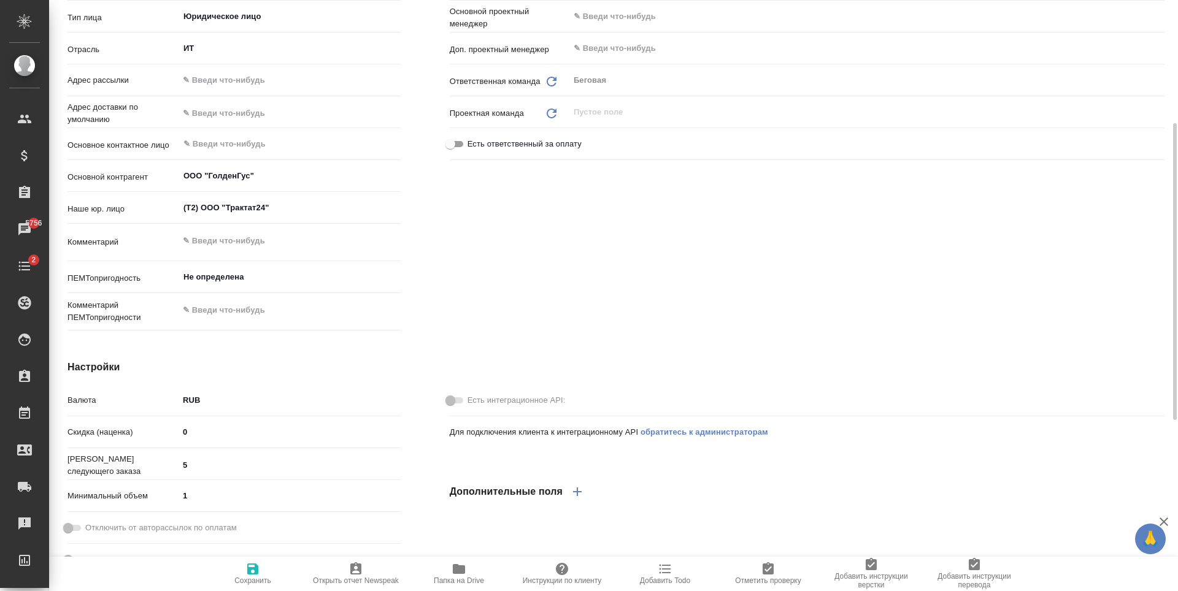
scroll to position [61, 0]
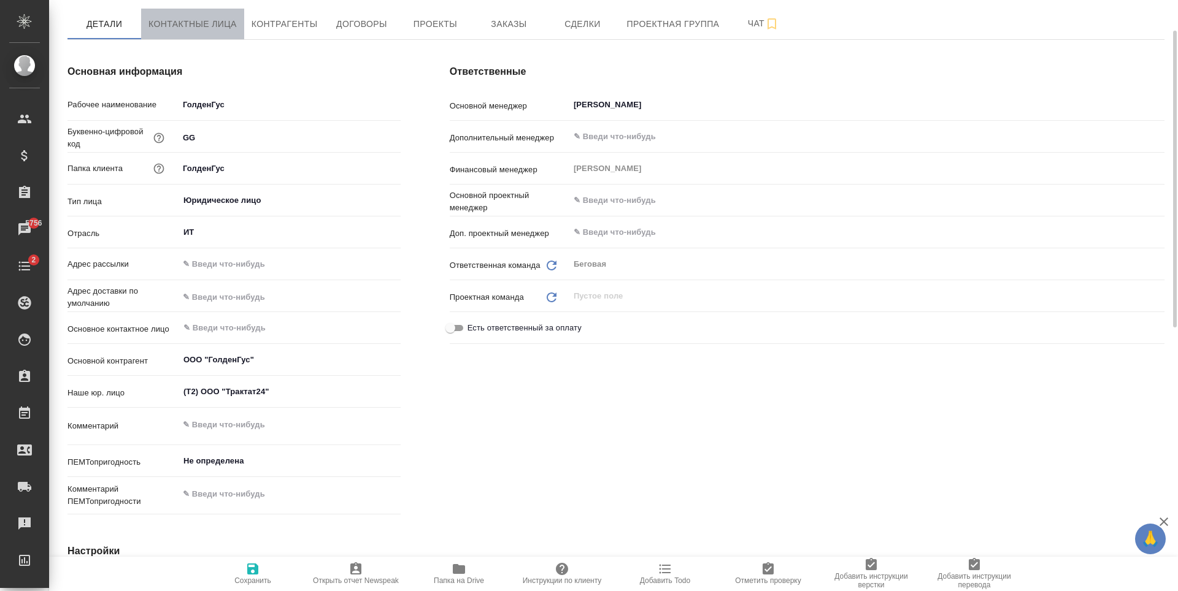
click at [226, 25] on span "Контактные лица" at bounding box center [192, 24] width 88 height 15
select select "RU"
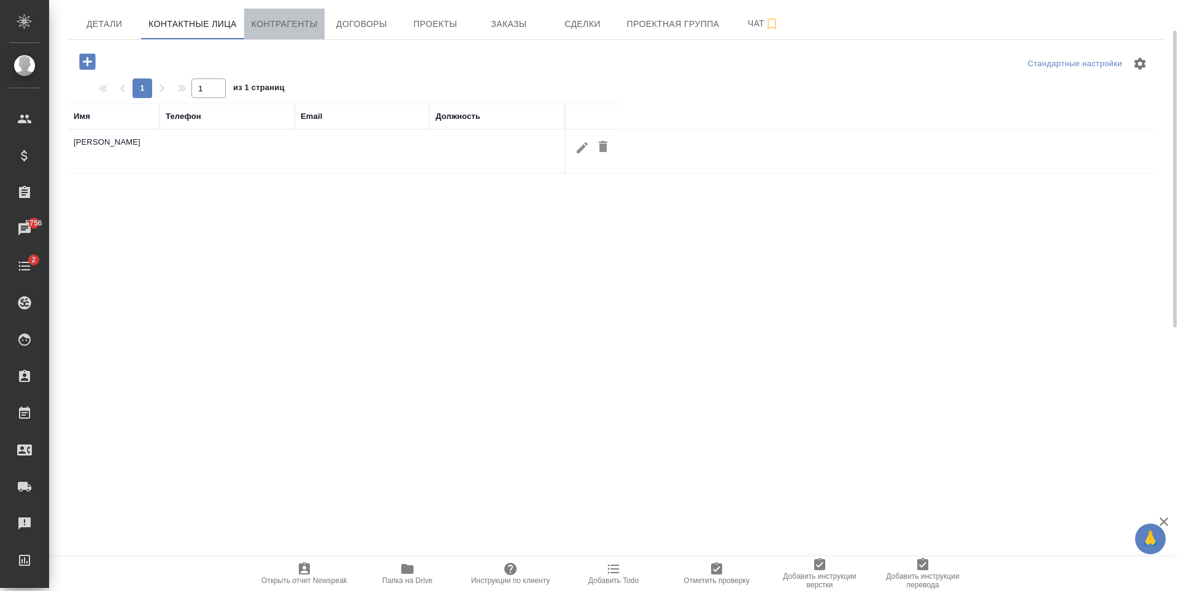
click at [316, 25] on span "Контрагенты" at bounding box center [284, 24] width 66 height 15
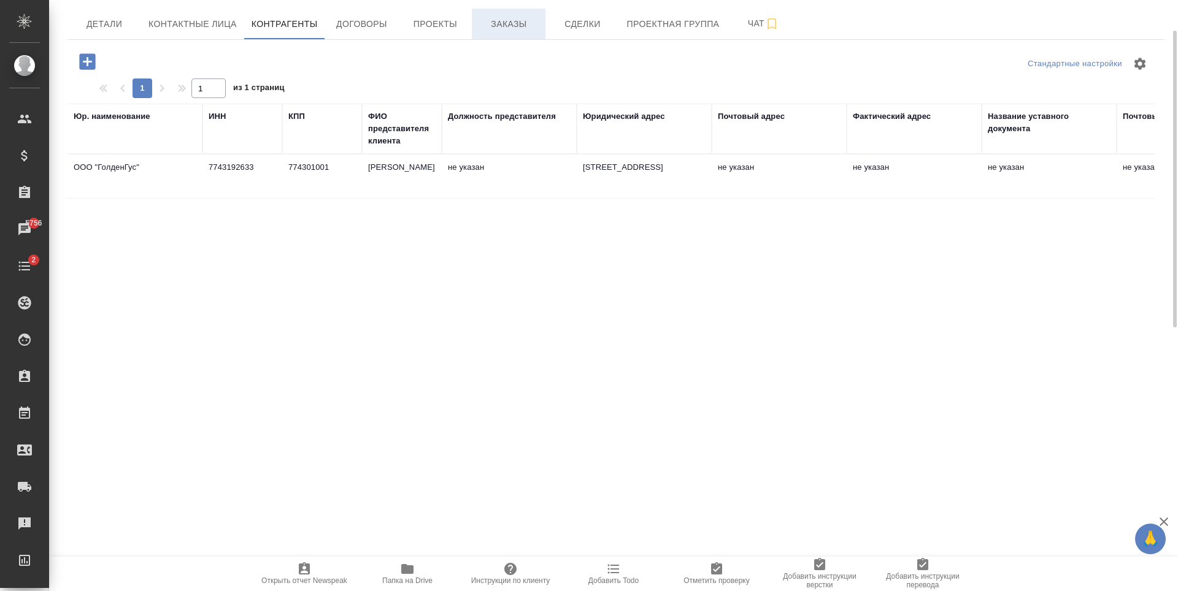
click at [535, 34] on button "Заказы" at bounding box center [509, 24] width 74 height 31
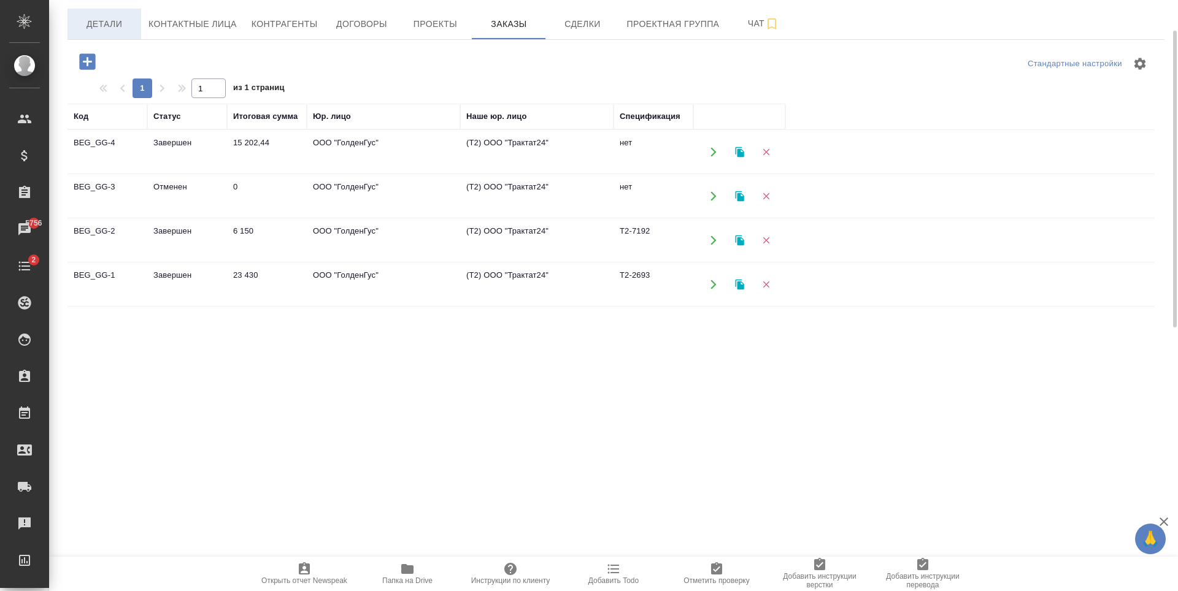
click at [137, 28] on button "Детали" at bounding box center [104, 24] width 74 height 31
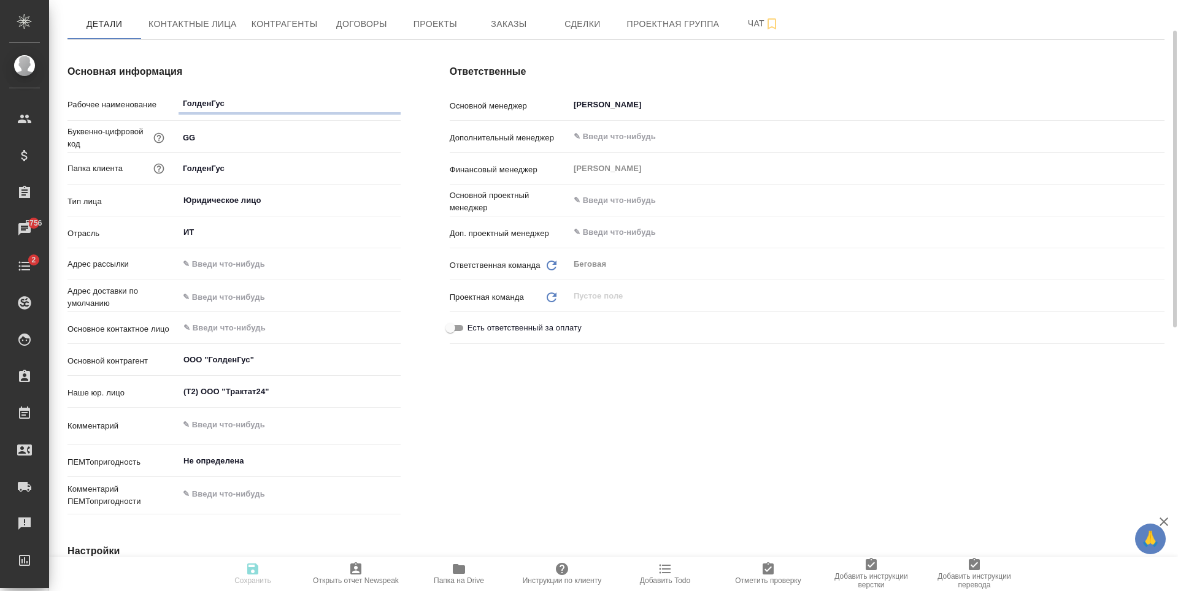
type textarea "x"
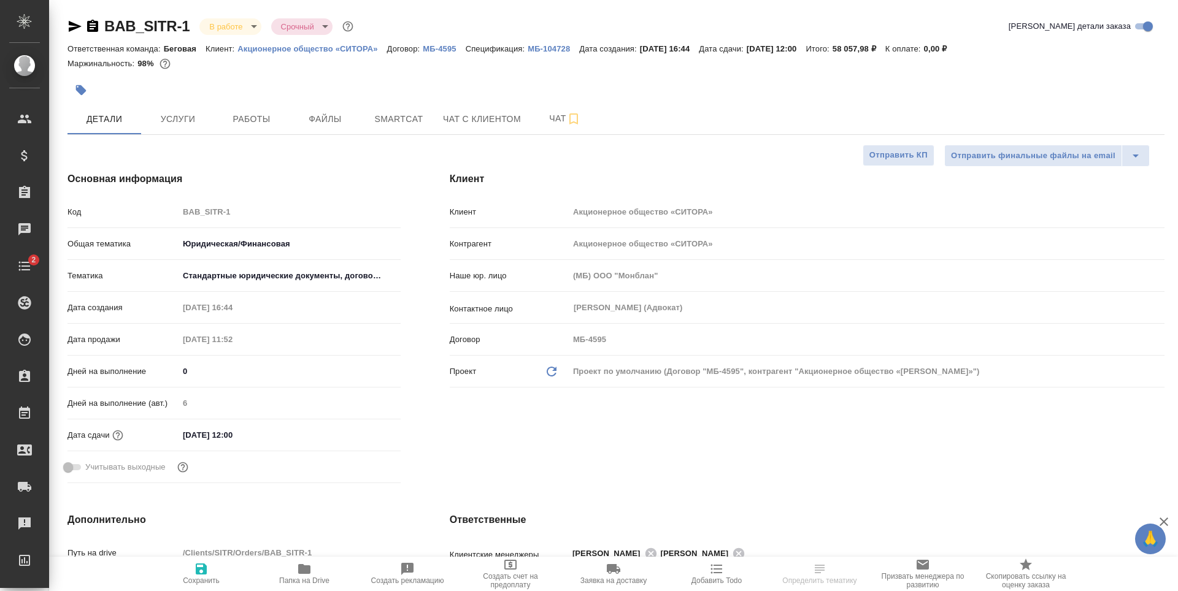
select select "RU"
type textarea "x"
